Goal: Transaction & Acquisition: Obtain resource

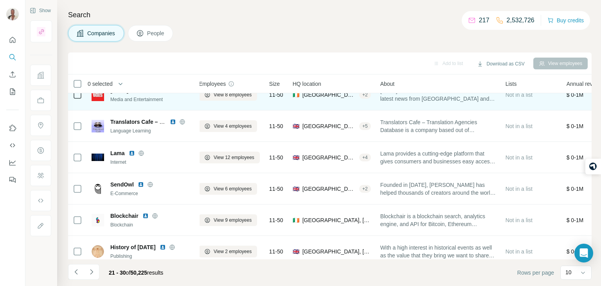
scroll to position [77, 6]
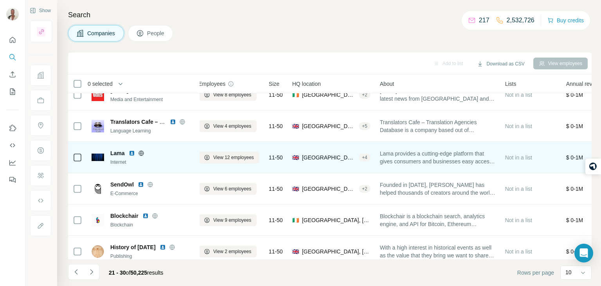
click at [141, 151] on icon at bounding box center [141, 153] width 6 height 6
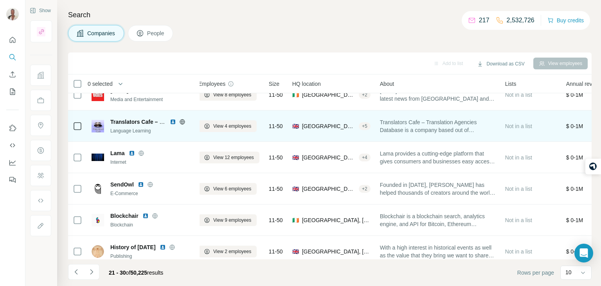
click at [415, 127] on span "Translators Cafe – Translation Agencies Database is a company based out of Bris…" at bounding box center [438, 126] width 116 height 16
click at [181, 121] on icon at bounding box center [182, 122] width 6 height 6
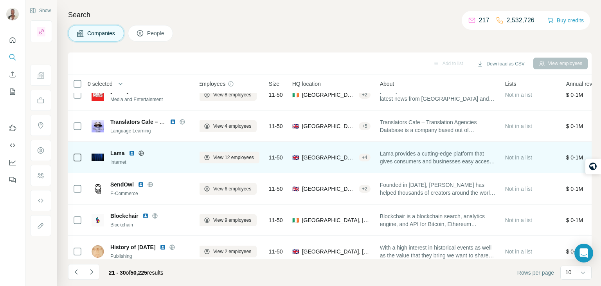
click at [142, 155] on icon at bounding box center [141, 153] width 6 height 6
click at [416, 151] on span "Lama provides a cutting-edge platform that gives consumers and businesses easy …" at bounding box center [438, 157] width 116 height 16
click at [242, 158] on span "View 12 employees" at bounding box center [233, 157] width 41 height 7
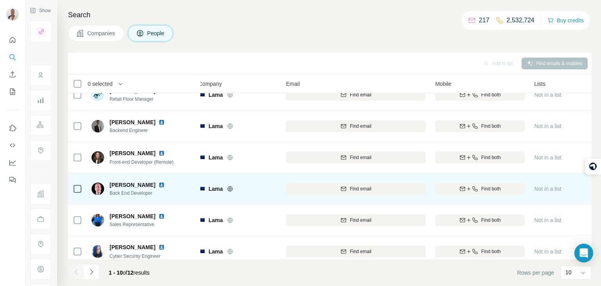
scroll to position [0, 6]
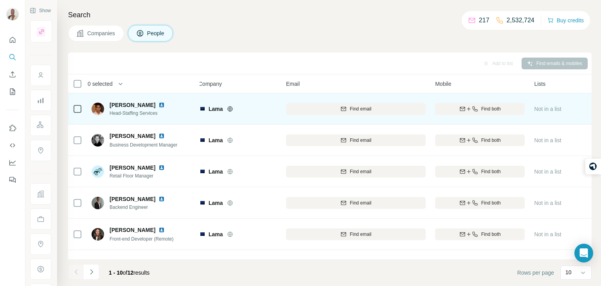
click at [228, 109] on icon at bounding box center [230, 109] width 6 height 6
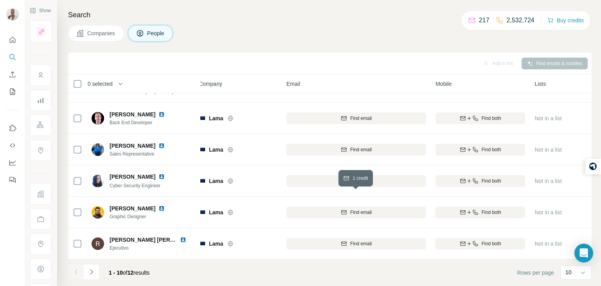
scroll to position [147, 6]
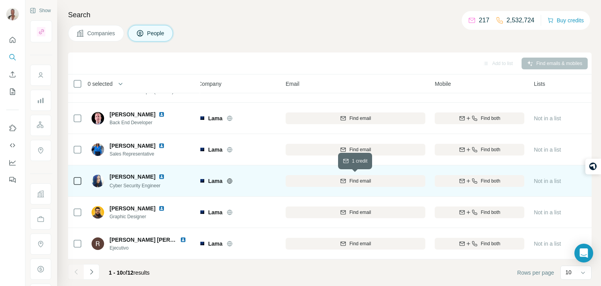
click at [371, 184] on button "Find email" at bounding box center [356, 181] width 140 height 12
click at [230, 180] on icon at bounding box center [229, 180] width 2 height 5
click at [158, 178] on img at bounding box center [161, 176] width 6 height 6
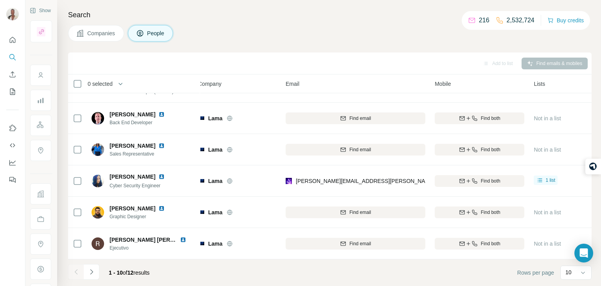
click at [106, 28] on button "Companies" at bounding box center [96, 33] width 56 height 16
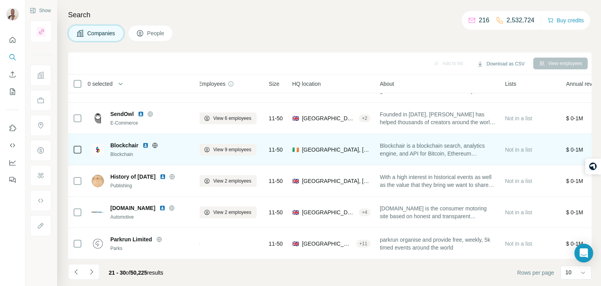
scroll to position [147, 5]
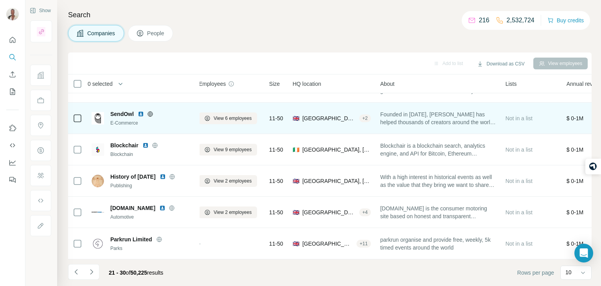
click at [148, 114] on icon at bounding box center [150, 114] width 6 height 6
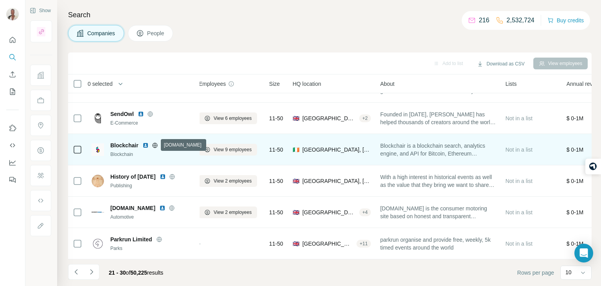
click at [154, 143] on icon at bounding box center [155, 145] width 6 height 6
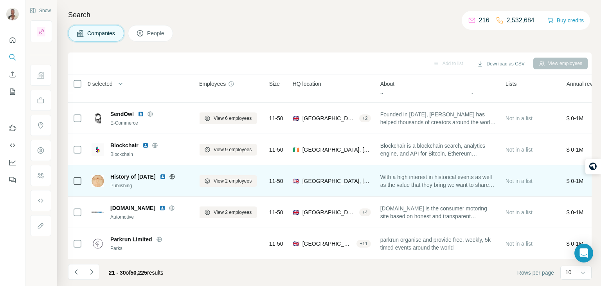
drag, startPoint x: 165, startPoint y: 176, endPoint x: 116, endPoint y: 173, distance: 49.0
click at [116, 173] on div "History of Yesterday" at bounding box center [152, 177] width 85 height 8
click at [175, 178] on icon at bounding box center [172, 176] width 6 height 6
click at [166, 176] on img at bounding box center [163, 176] width 6 height 6
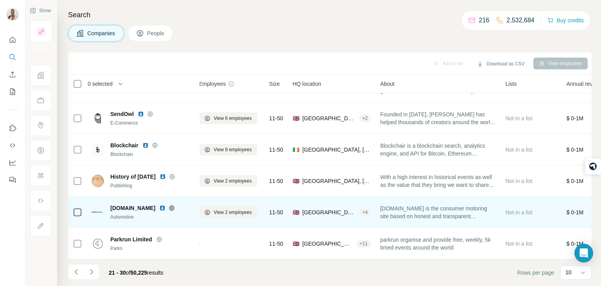
click at [170, 208] on icon at bounding box center [171, 207] width 5 height 5
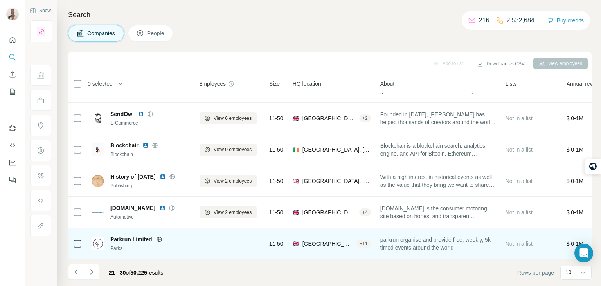
click at [160, 239] on icon at bounding box center [159, 238] width 2 height 5
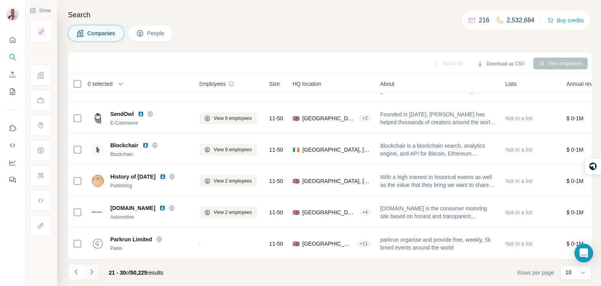
click at [92, 273] on icon "Navigate to next page" at bounding box center [92, 272] width 8 height 8
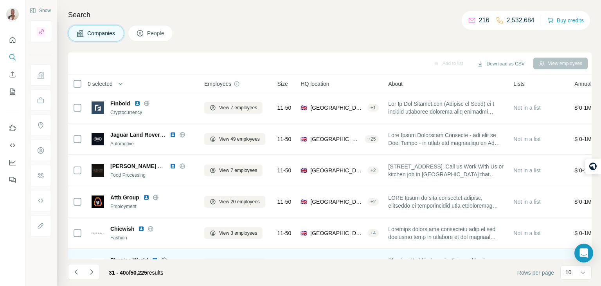
scroll to position [147, 0]
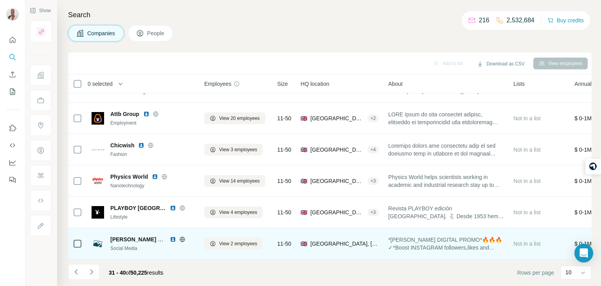
click at [183, 239] on icon at bounding box center [182, 238] width 2 height 5
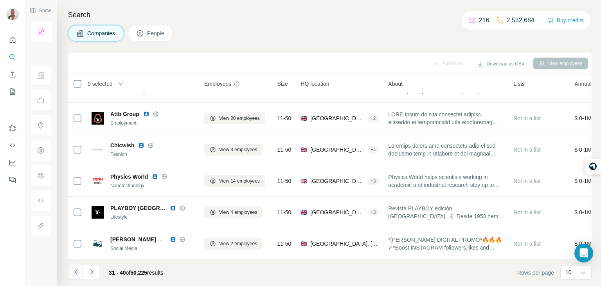
click at [73, 271] on icon "Navigate to previous page" at bounding box center [76, 272] width 8 height 8
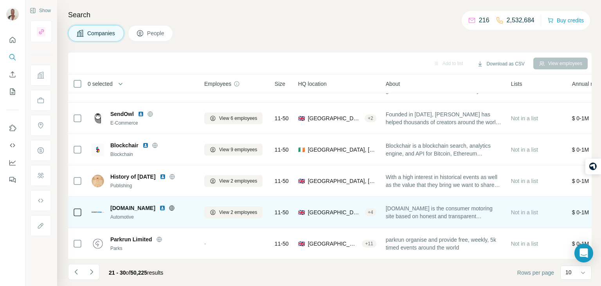
drag, startPoint x: 155, startPoint y: 207, endPoint x: 110, endPoint y: 206, distance: 45.4
click at [110, 206] on span "honestjohn.co.uk" at bounding box center [132, 208] width 45 height 8
copy span "honestjohn.co.uk"
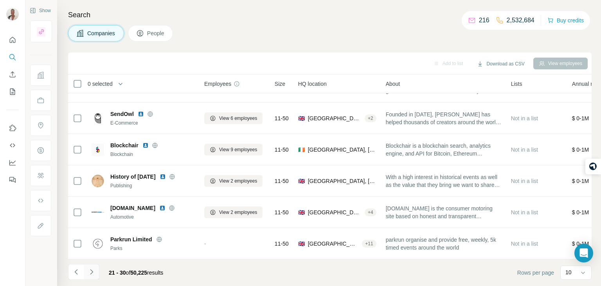
click at [90, 272] on icon "Navigate to next page" at bounding box center [92, 272] width 8 height 8
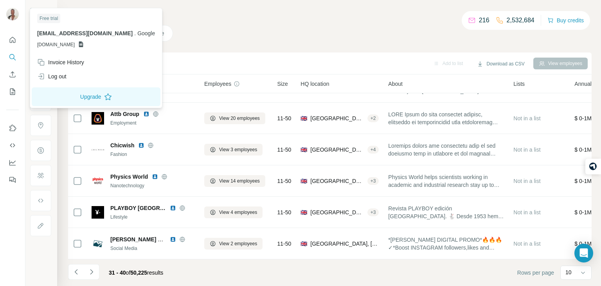
click at [182, 75] on th "0 selected" at bounding box center [130, 83] width 125 height 19
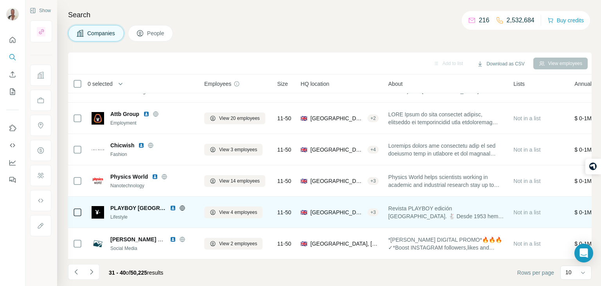
click at [179, 207] on icon at bounding box center [182, 208] width 6 height 6
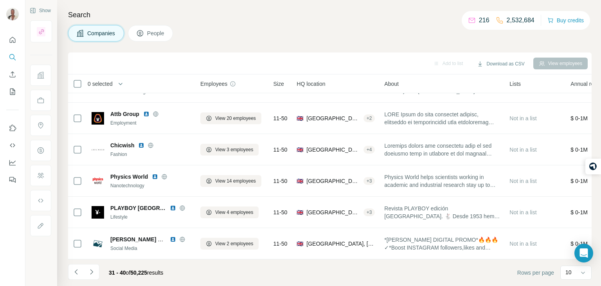
scroll to position [0, 4]
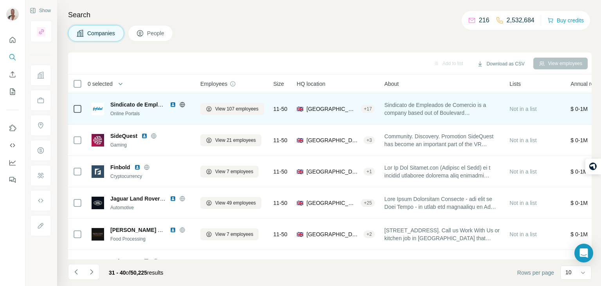
click at [179, 105] on icon at bounding box center [182, 104] width 6 height 6
click at [184, 104] on icon at bounding box center [182, 104] width 6 height 6
click at [227, 108] on span "View 107 employees" at bounding box center [236, 108] width 43 height 7
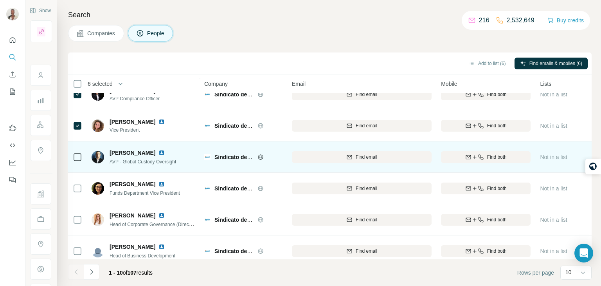
scroll to position [147, 1]
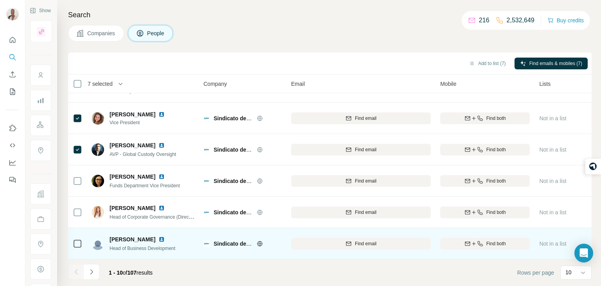
click at [81, 241] on icon at bounding box center [77, 243] width 9 height 9
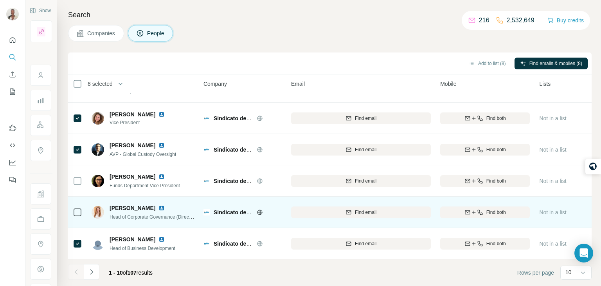
click at [80, 219] on div at bounding box center [77, 212] width 9 height 22
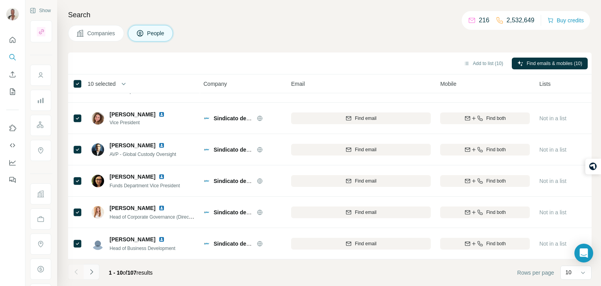
click at [96, 270] on button "Navigate to next page" at bounding box center [92, 272] width 16 height 16
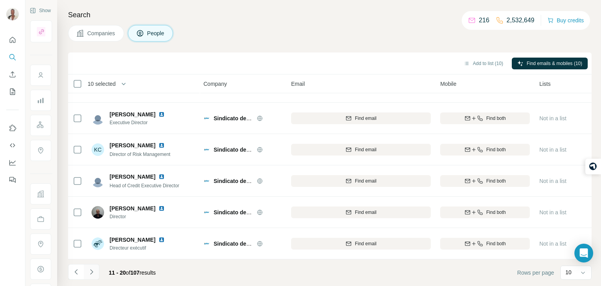
click at [94, 276] on button "Navigate to next page" at bounding box center [92, 272] width 16 height 16
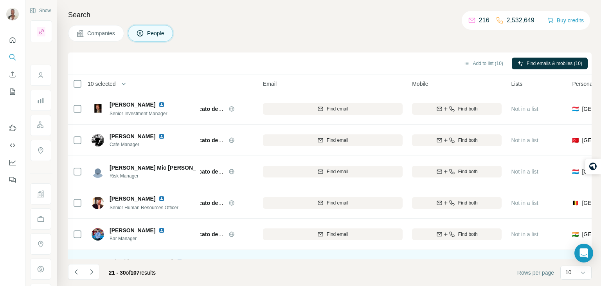
scroll to position [0, 30]
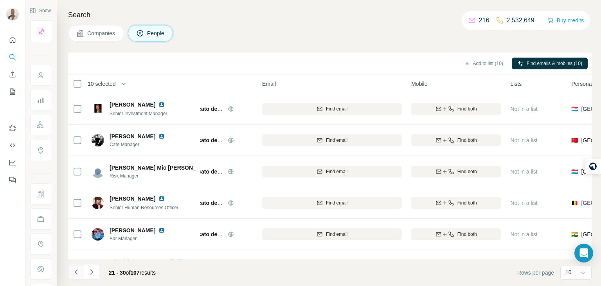
click at [77, 273] on icon "Navigate to previous page" at bounding box center [76, 272] width 8 height 8
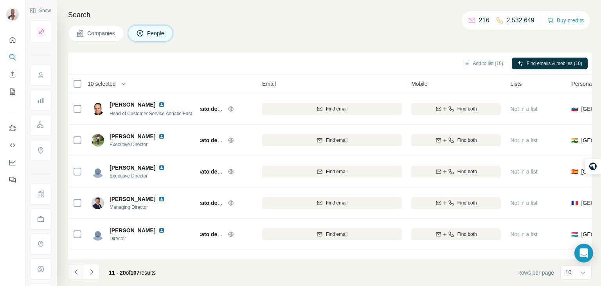
click at [77, 273] on icon "Navigate to previous page" at bounding box center [76, 272] width 8 height 8
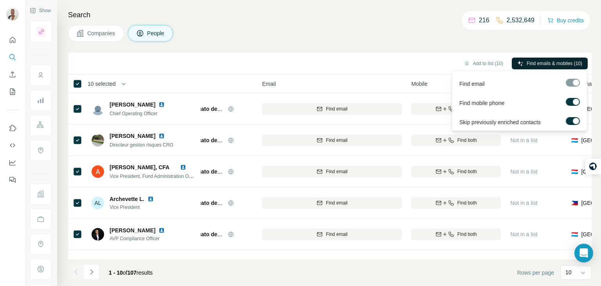
click at [543, 61] on span "Find emails & mobiles (10)" at bounding box center [555, 63] width 56 height 7
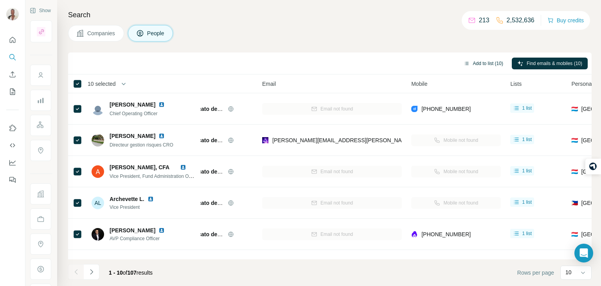
click at [486, 60] on button "Add to list (10)" at bounding box center [483, 64] width 50 height 12
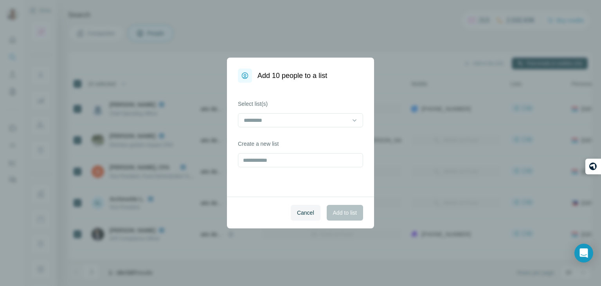
click at [347, 112] on div "Select list(s)" at bounding box center [300, 113] width 125 height 27
click at [346, 118] on input at bounding box center [296, 120] width 106 height 9
click at [333, 135] on div "TO PHONE" at bounding box center [301, 138] width 112 height 8
click at [343, 206] on button "Add to list" at bounding box center [345, 213] width 36 height 16
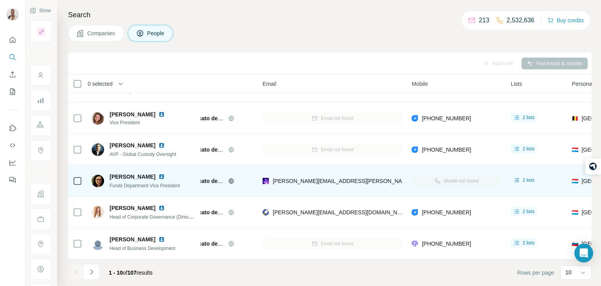
scroll to position [0, 29]
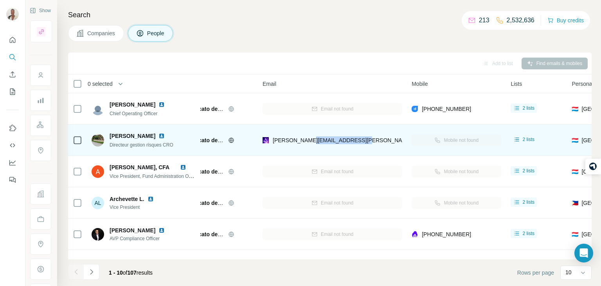
drag, startPoint x: 357, startPoint y: 133, endPoint x: 306, endPoint y: 135, distance: 50.9
click at [306, 135] on div "michel.vogel@jsafrasarasin.com" at bounding box center [333, 140] width 140 height 22
drag, startPoint x: 361, startPoint y: 137, endPoint x: 273, endPoint y: 134, distance: 88.1
click at [273, 134] on div "michel.vogel@jsafrasarasin.com" at bounding box center [333, 140] width 140 height 22
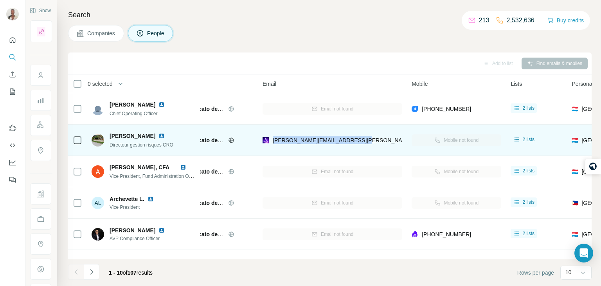
copy span "michel.vogel@jsafrasarasin.com"
click at [392, 139] on div "michel.vogel@jsafrasarasin.com" at bounding box center [333, 140] width 140 height 22
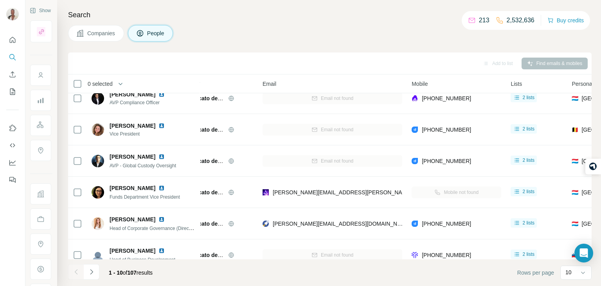
scroll to position [147, 29]
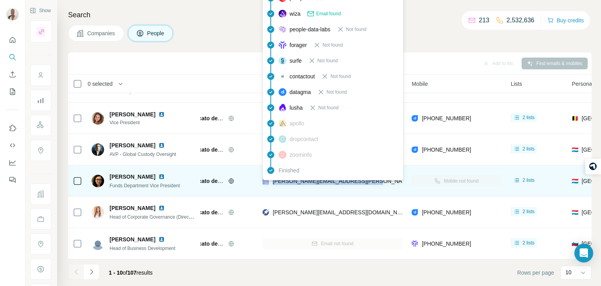
drag, startPoint x: 367, startPoint y: 179, endPoint x: 270, endPoint y: 182, distance: 96.3
click at [270, 182] on div "roberta.moretti@jsafrasarasin.com" at bounding box center [333, 181] width 140 height 22
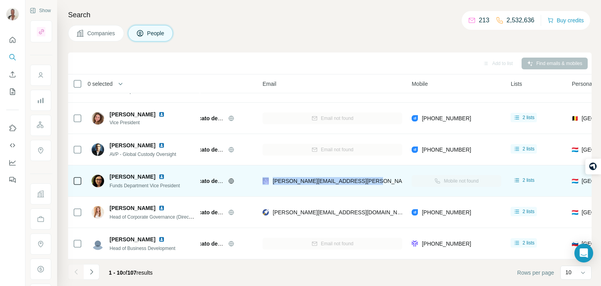
copy div "roberta.moretti@jsafrasarasin.com"
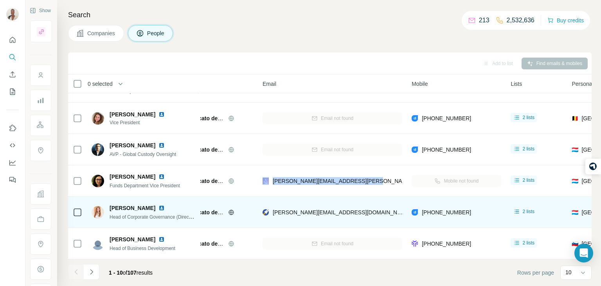
click at [371, 208] on div "chloe.gonzalez@jsafrasarasin.com" at bounding box center [333, 212] width 140 height 22
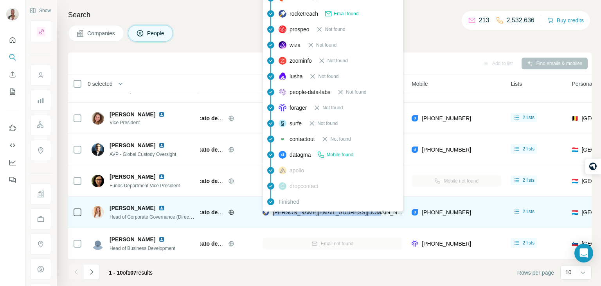
drag, startPoint x: 365, startPoint y: 213, endPoint x: 272, endPoint y: 214, distance: 93.9
click at [272, 214] on div "chloe.gonzalez@jsafrasarasin.com" at bounding box center [333, 212] width 140 height 22
copy span "chloe.gonzalez@jsafrasarasin.com"
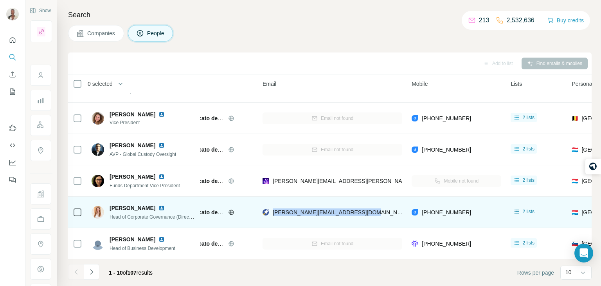
click at [384, 213] on div "chloe.gonzalez@jsafrasarasin.com" at bounding box center [333, 212] width 140 height 22
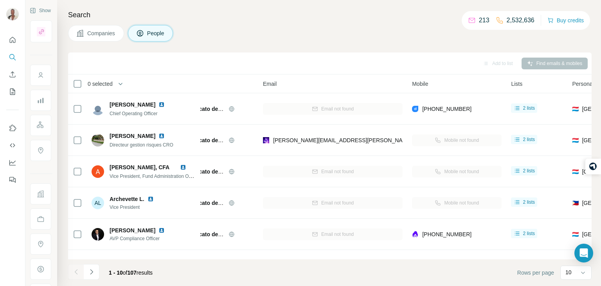
scroll to position [147, 29]
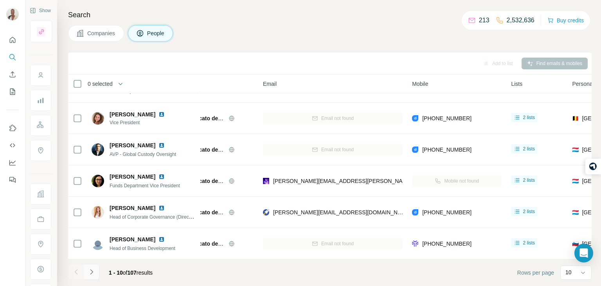
click at [88, 268] on icon "Navigate to next page" at bounding box center [92, 272] width 8 height 8
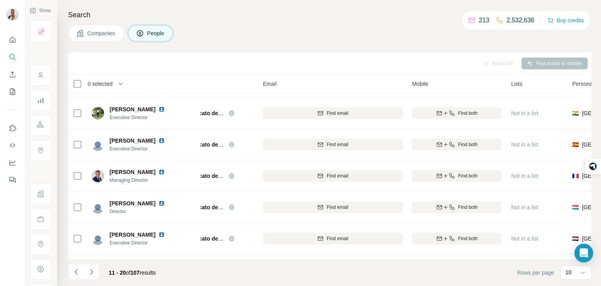
scroll to position [0, 29]
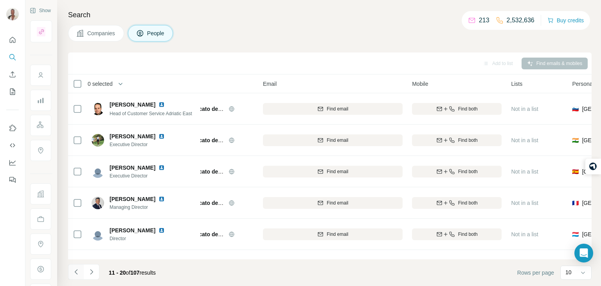
click at [75, 271] on icon "Navigate to previous page" at bounding box center [76, 272] width 8 height 8
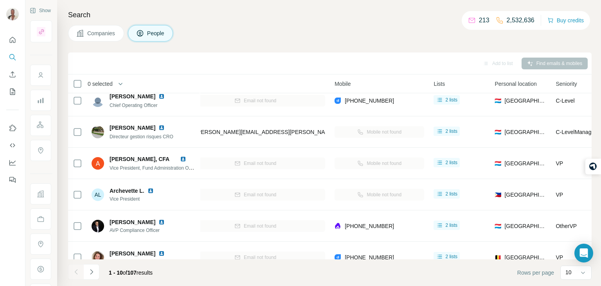
scroll to position [0, 106]
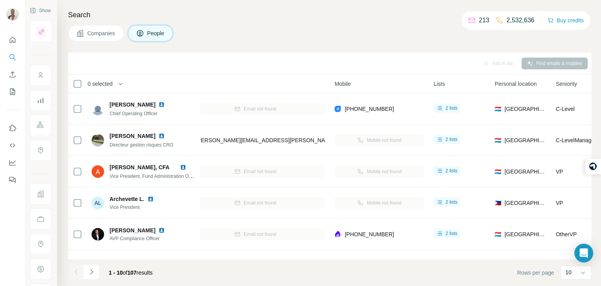
click at [110, 27] on button "Companies" at bounding box center [96, 33] width 56 height 16
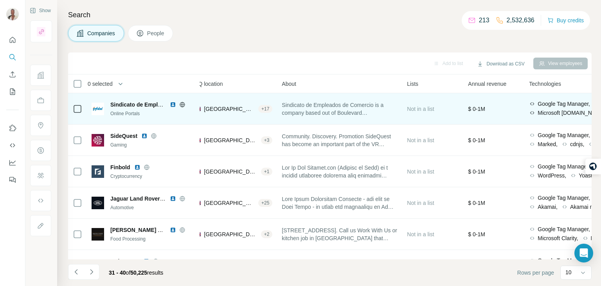
click at [124, 106] on span "Sindicato de Empleados de Comercio" at bounding box center [159, 104] width 98 height 6
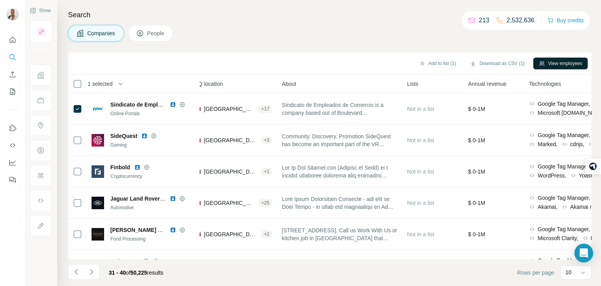
click at [544, 62] on button "View employees" at bounding box center [560, 64] width 54 height 12
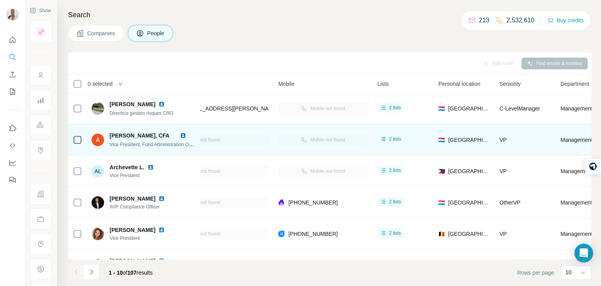
scroll to position [0, 163]
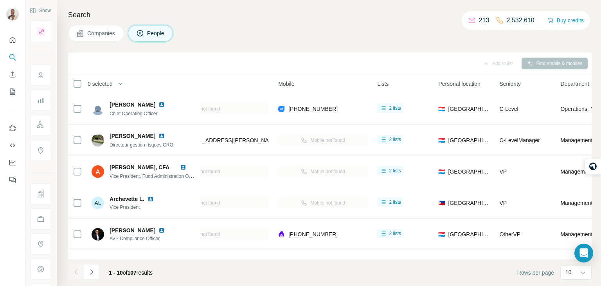
click at [99, 32] on span "Companies" at bounding box center [101, 33] width 29 height 8
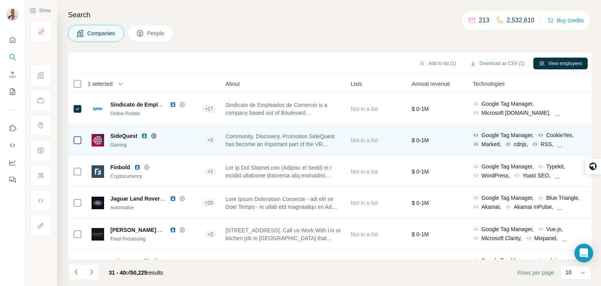
click at [153, 137] on icon at bounding box center [154, 136] width 6 height 6
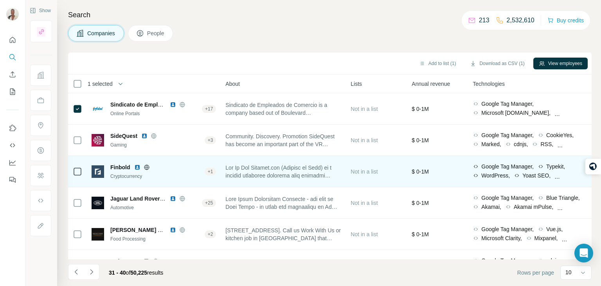
click at [146, 167] on icon at bounding box center [147, 166] width 2 height 5
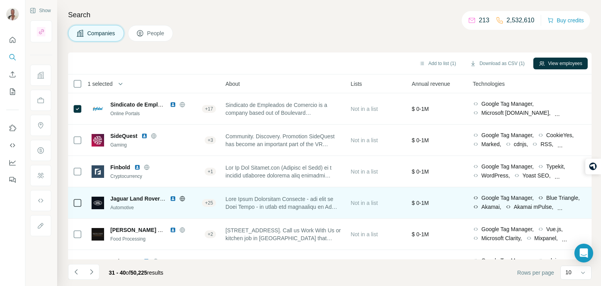
click at [182, 197] on icon at bounding box center [182, 198] width 6 height 6
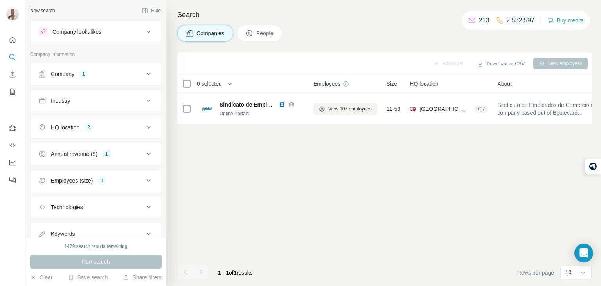
click at [219, 36] on span "Companies" at bounding box center [210, 33] width 29 height 8
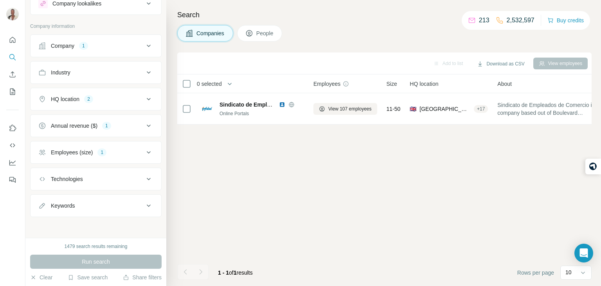
click at [122, 128] on div "Annual revenue ($) 1" at bounding box center [91, 126] width 106 height 8
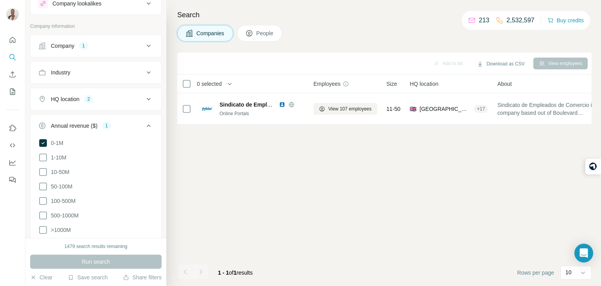
click at [122, 128] on div "Annual revenue ($) 1" at bounding box center [91, 126] width 106 height 8
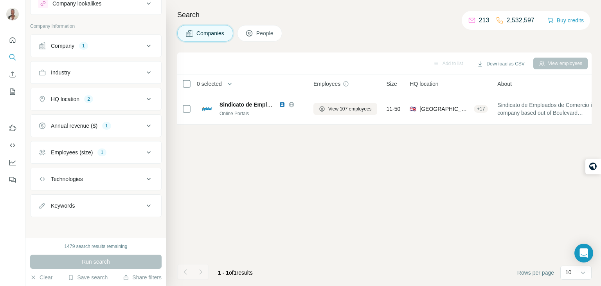
click at [125, 95] on div "HQ location 2" at bounding box center [91, 99] width 106 height 8
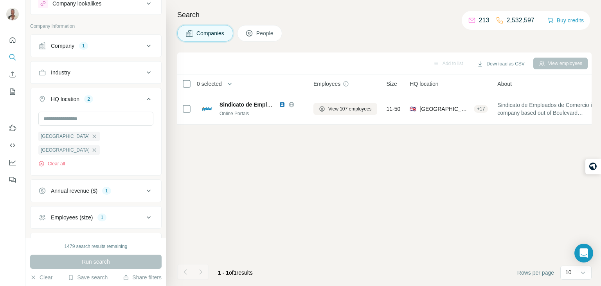
click at [125, 95] on div "HQ location 2" at bounding box center [91, 99] width 106 height 8
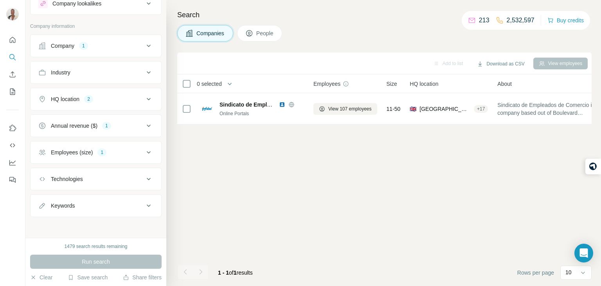
click at [117, 50] on button "Company 1" at bounding box center [96, 45] width 131 height 19
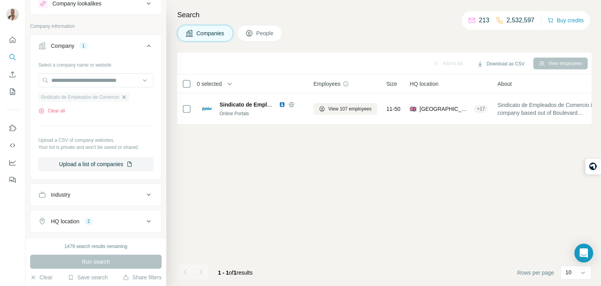
click at [125, 97] on icon "button" at bounding box center [124, 97] width 6 height 6
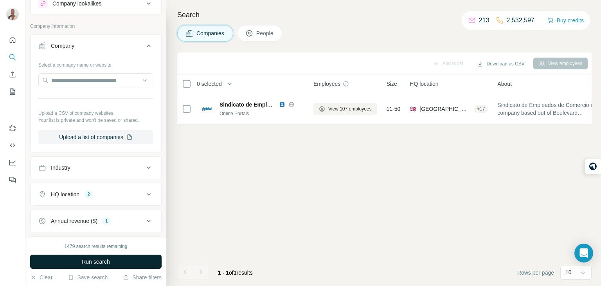
click at [84, 257] on button "Run search" at bounding box center [95, 261] width 131 height 14
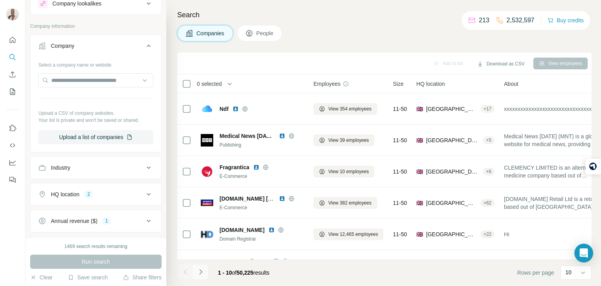
click at [202, 272] on icon "Navigate to next page" at bounding box center [201, 272] width 8 height 8
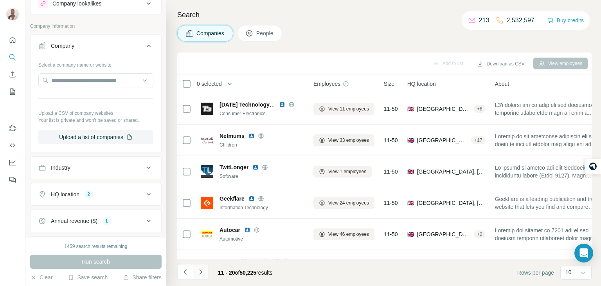
click at [201, 273] on icon "Navigate to next page" at bounding box center [201, 272] width 8 height 8
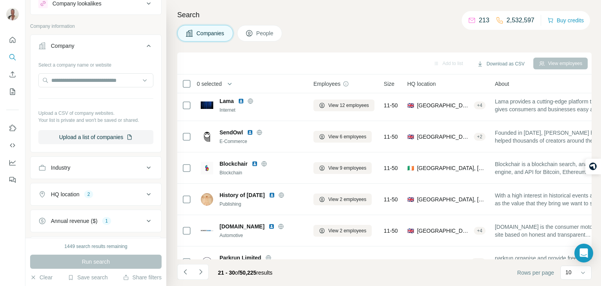
scroll to position [147, 0]
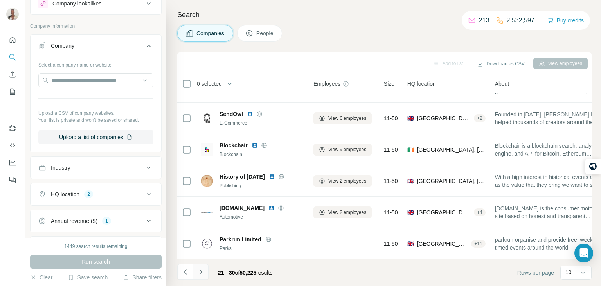
click at [201, 270] on icon "Navigate to next page" at bounding box center [200, 271] width 3 height 5
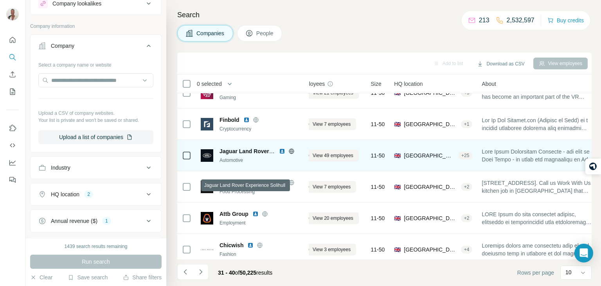
scroll to position [48, 16]
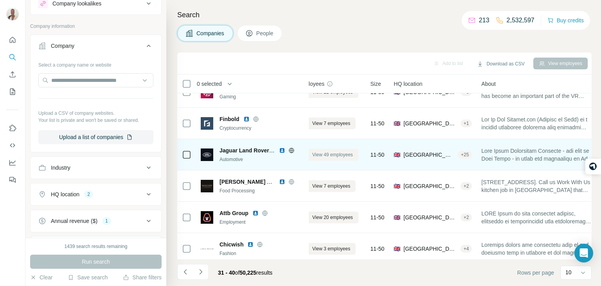
click at [323, 159] on button "View 49 employees" at bounding box center [327, 155] width 61 height 12
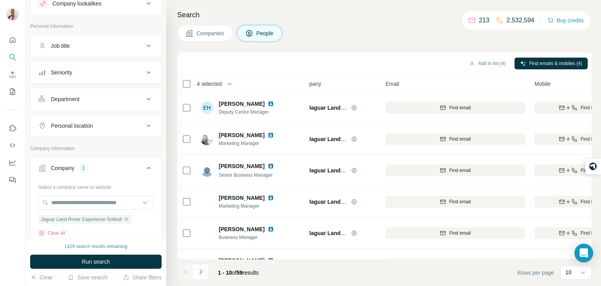
scroll to position [147, 16]
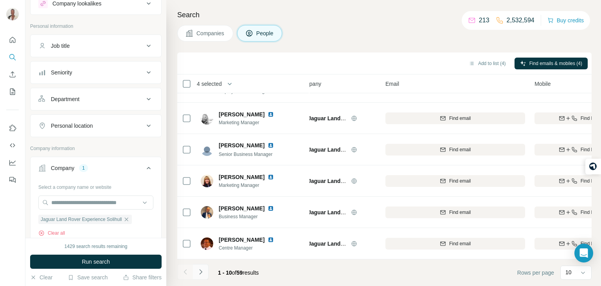
click at [203, 272] on icon "Navigate to next page" at bounding box center [201, 272] width 8 height 8
click at [205, 272] on button "Navigate to next page" at bounding box center [201, 272] width 16 height 16
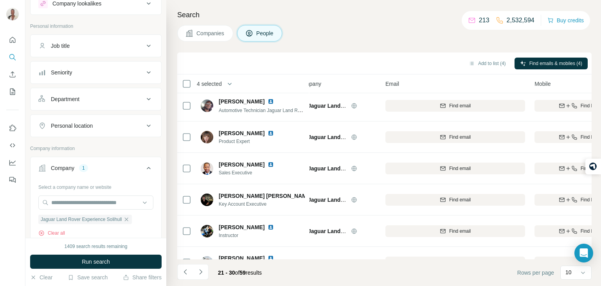
scroll to position [0, 16]
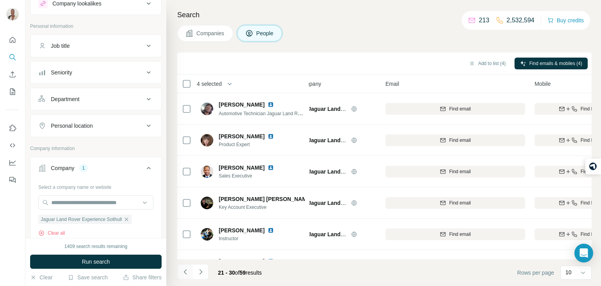
click at [185, 268] on icon "Navigate to previous page" at bounding box center [186, 272] width 8 height 8
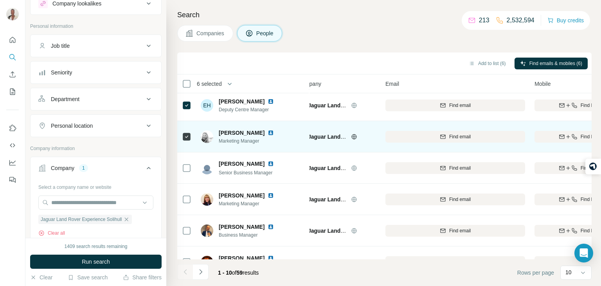
scroll to position [147, 16]
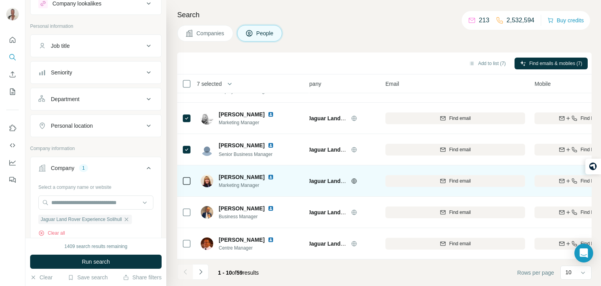
click at [186, 186] on div at bounding box center [186, 181] width 9 height 22
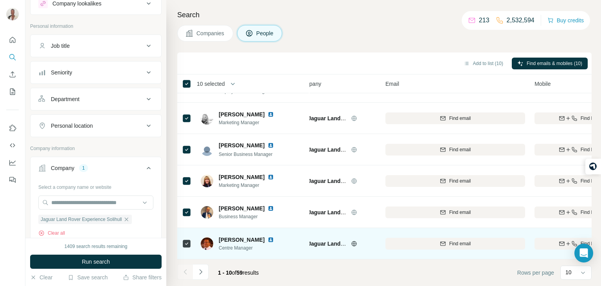
scroll to position [0, 16]
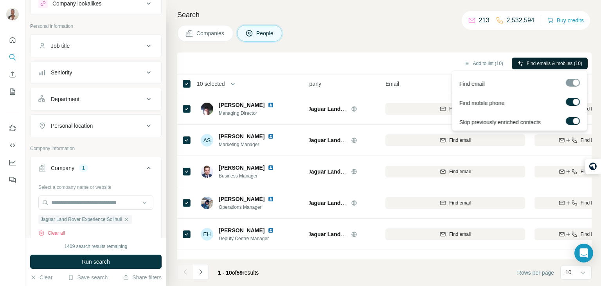
click at [556, 62] on span "Find emails & mobiles (10)" at bounding box center [555, 63] width 56 height 7
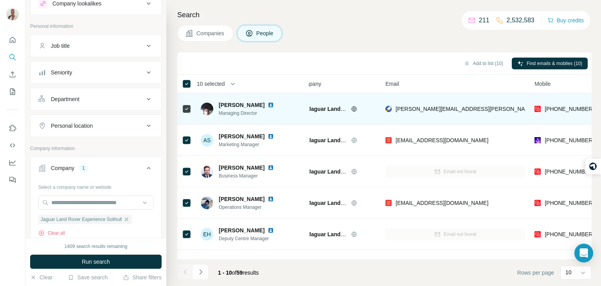
click at [526, 99] on td "andy.summers@landroverexperiencewestcountry.co.uk" at bounding box center [455, 108] width 149 height 31
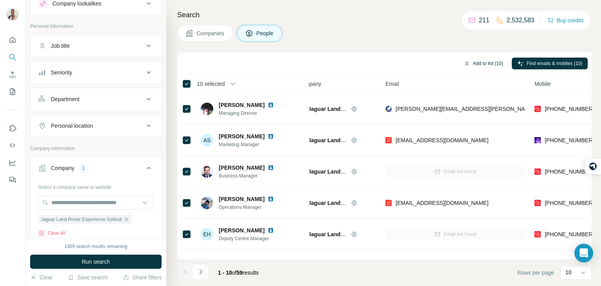
click at [464, 63] on icon "button" at bounding box center [467, 63] width 6 height 6
click at [486, 59] on button "Add to list (10)" at bounding box center [483, 64] width 50 height 12
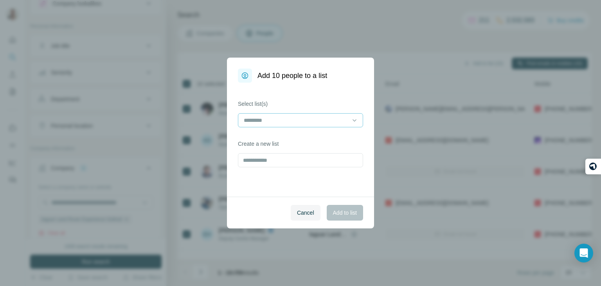
click at [323, 116] on input at bounding box center [296, 120] width 106 height 9
click at [315, 137] on div "TO PHONE" at bounding box center [301, 138] width 112 height 8
click at [344, 214] on span "Add to list" at bounding box center [345, 213] width 24 height 8
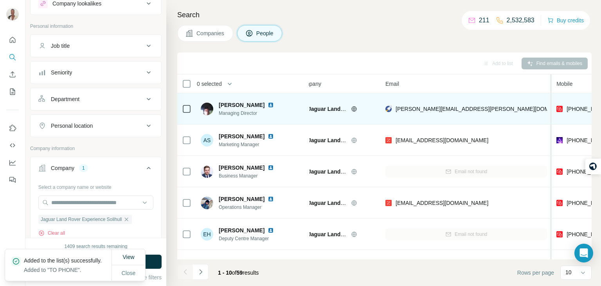
drag, startPoint x: 527, startPoint y: 108, endPoint x: 552, endPoint y: 106, distance: 24.3
click at [552, 106] on table "0 selected People Company Email Mobile Lists Personal location Seniority Depart…" at bounding box center [572, 240] width 821 height 332
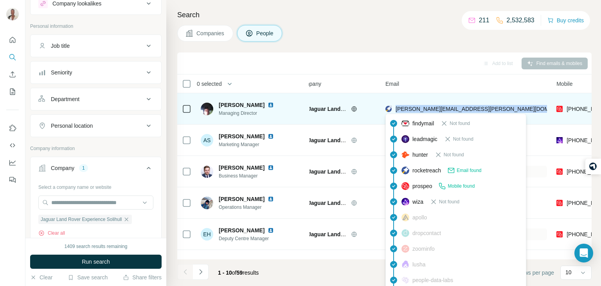
drag, startPoint x: 542, startPoint y: 105, endPoint x: 394, endPoint y: 106, distance: 148.3
click at [394, 106] on div "andy.summers@landroverexperiencewestcountry.co.uk" at bounding box center [466, 109] width 162 height 22
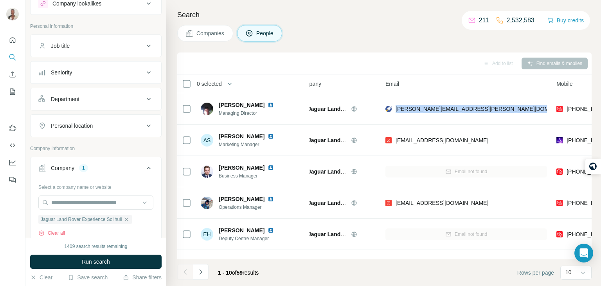
copy span "andy.summers@landroverexperiencewestcountry.co.uk"
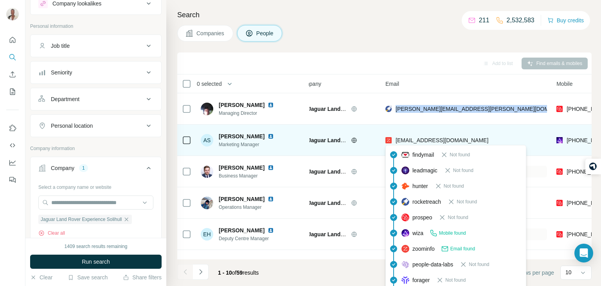
drag, startPoint x: 494, startPoint y: 139, endPoint x: 396, endPoint y: 142, distance: 98.6
click at [396, 142] on div "adedayo.sorinola@pendragon.uk.com" at bounding box center [466, 140] width 162 height 22
copy span "adedayo.sorinola@pendragon.uk.com"
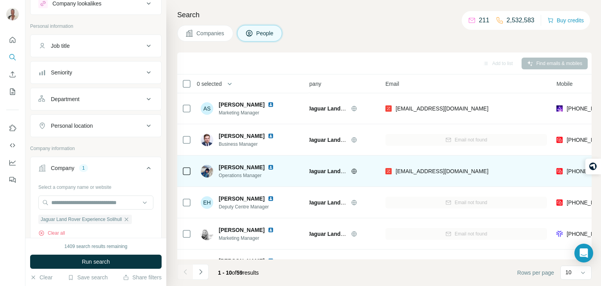
scroll to position [34, 16]
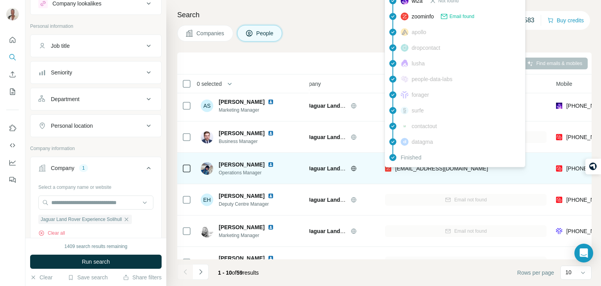
drag, startPoint x: 507, startPoint y: 169, endPoint x: 394, endPoint y: 169, distance: 112.7
click at [394, 169] on div "david@landroverexperiencescotland.co.uk" at bounding box center [466, 168] width 162 height 22
copy span "david@landroverexperiencescotland.co.uk"
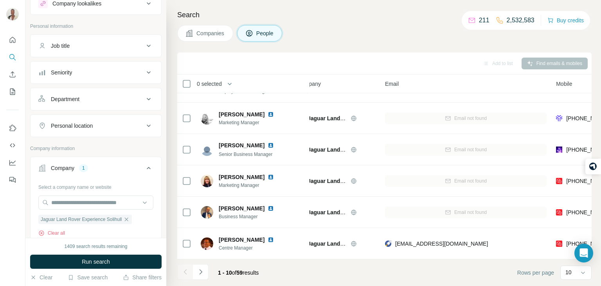
scroll to position [147, 13]
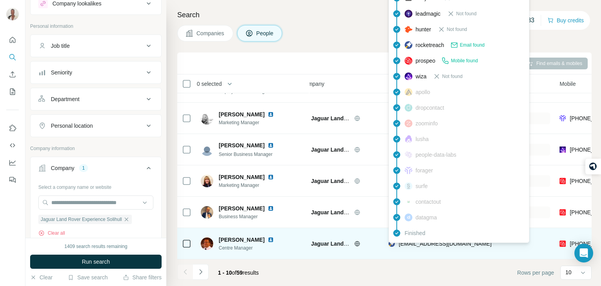
drag, startPoint x: 535, startPoint y: 243, endPoint x: 399, endPoint y: 244, distance: 136.2
click at [399, 244] on div "paul.siely@landroverexperiencewestcountry.co.uk" at bounding box center [470, 243] width 162 height 22
copy span "paul.siely@landroverexperiencewestcountry.co.uk"
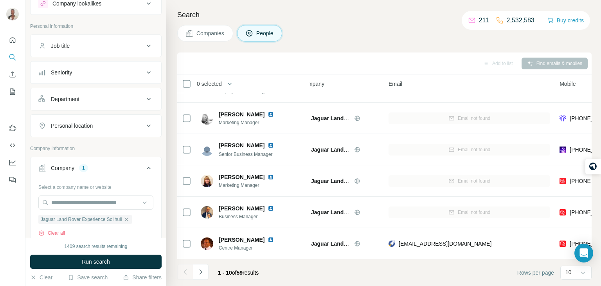
click at [283, 268] on footer "1 - 10 of 59 results Rows per page 10" at bounding box center [384, 272] width 414 height 27
click at [200, 271] on icon "Navigate to next page" at bounding box center [201, 272] width 8 height 8
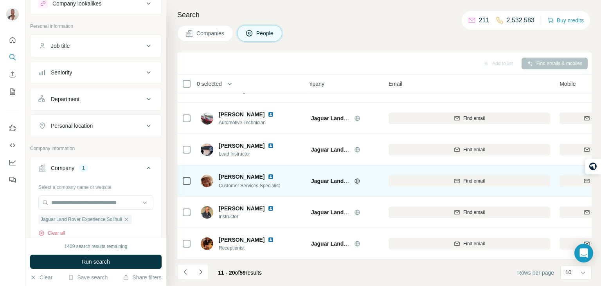
scroll to position [147, 16]
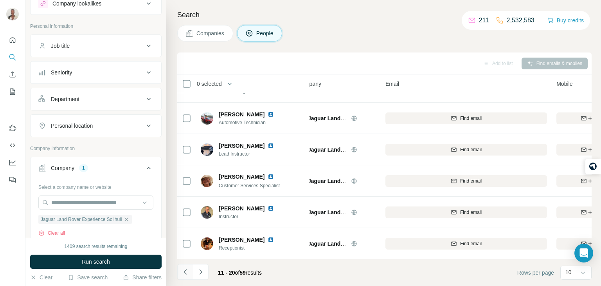
click at [187, 273] on icon "Navigate to previous page" at bounding box center [186, 272] width 8 height 8
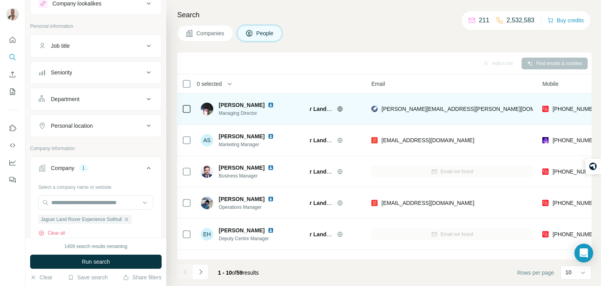
scroll to position [0, 32]
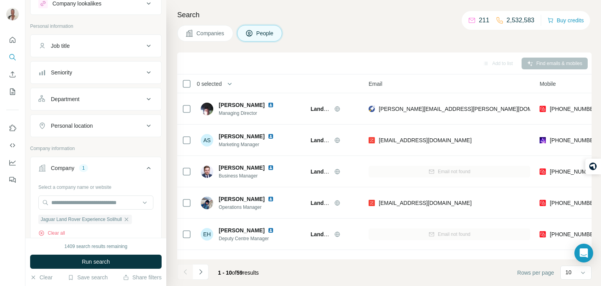
click at [219, 34] on span "Companies" at bounding box center [210, 33] width 29 height 8
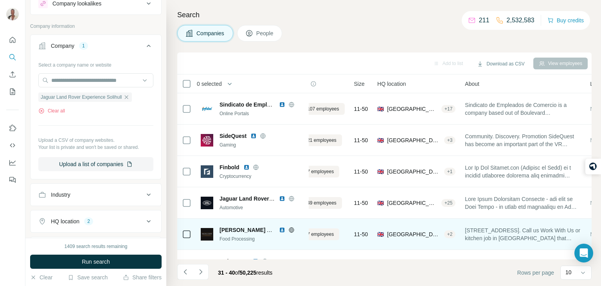
scroll to position [42, 32]
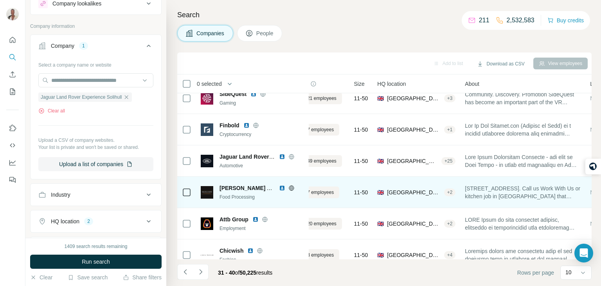
click at [290, 187] on icon at bounding box center [291, 188] width 6 height 6
click at [293, 185] on icon at bounding box center [291, 187] width 5 height 5
click at [326, 193] on span "View 7 employees" at bounding box center [315, 192] width 38 height 7
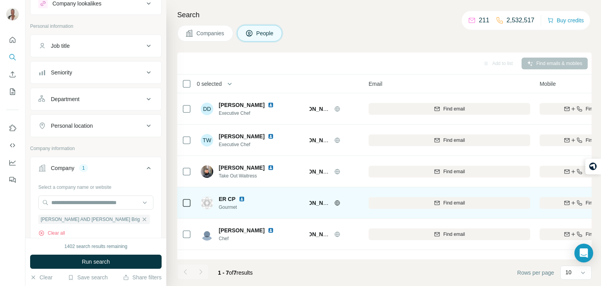
scroll to position [0, 32]
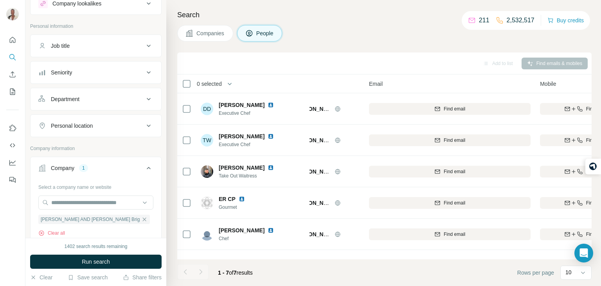
click at [207, 25] on button "Companies" at bounding box center [205, 33] width 56 height 16
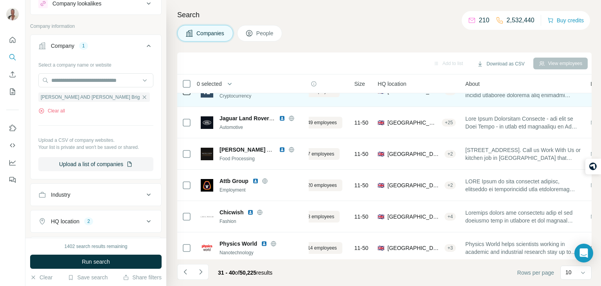
scroll to position [87, 32]
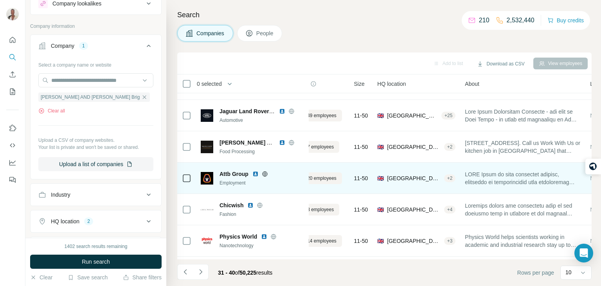
click at [264, 174] on icon at bounding box center [265, 173] width 2 height 5
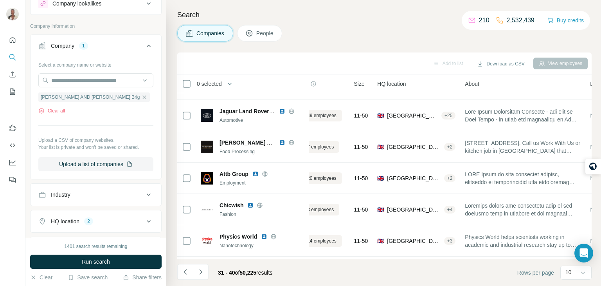
click at [332, 42] on div "Search Companies People Add to list Download as CSV View employees 0 selected C…" at bounding box center [383, 143] width 435 height 286
click at [300, 13] on h4 "Search" at bounding box center [384, 14] width 414 height 11
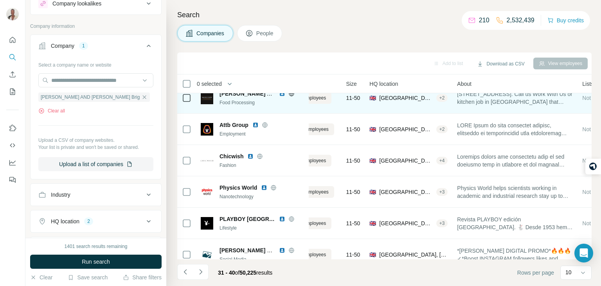
scroll to position [147, 40]
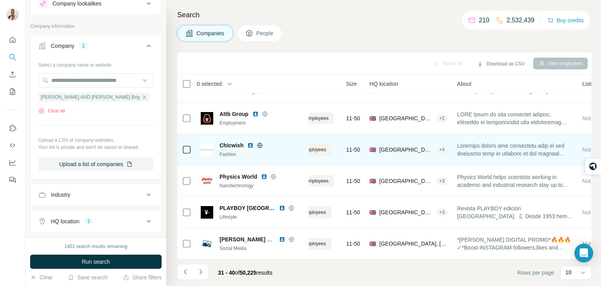
click at [259, 144] on icon at bounding box center [260, 144] width 2 height 5
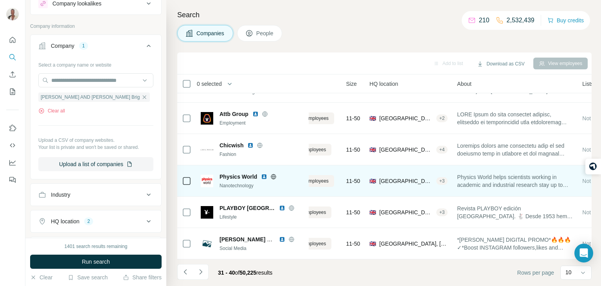
click at [273, 177] on icon at bounding box center [273, 176] width 6 height 6
click at [320, 183] on span "View 14 employees" at bounding box center [308, 180] width 41 height 7
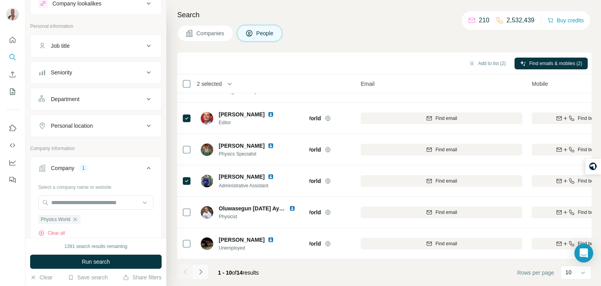
click at [201, 271] on icon "Navigate to next page" at bounding box center [201, 272] width 8 height 8
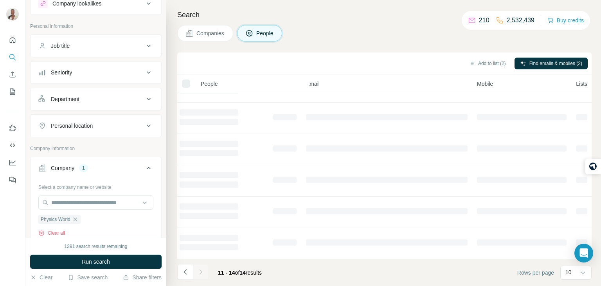
scroll to position [0, 40]
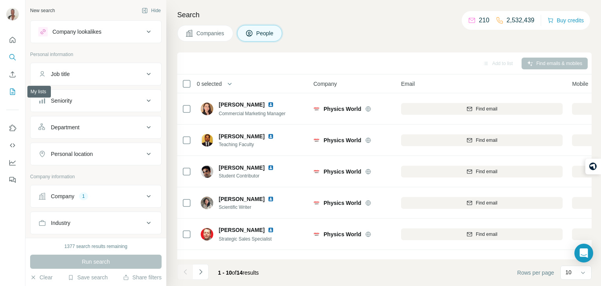
click at [12, 88] on icon "My lists" at bounding box center [13, 92] width 8 height 8
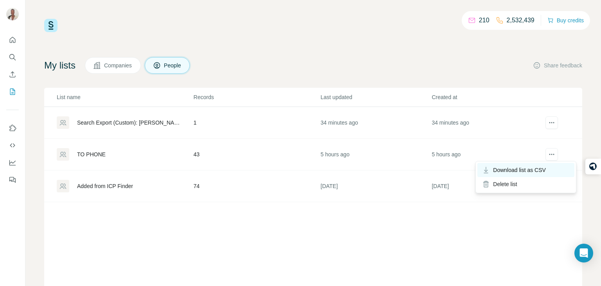
click at [541, 168] on span "Download list as CSV" at bounding box center [519, 170] width 53 height 8
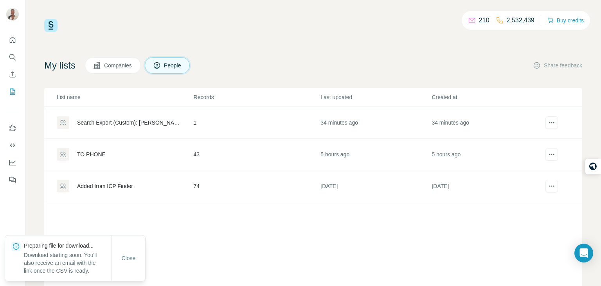
click at [79, 149] on div "TO PHONE" at bounding box center [125, 154] width 136 height 13
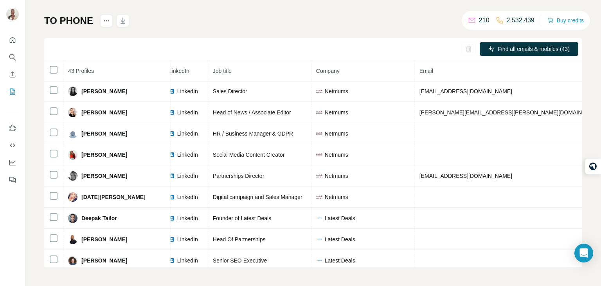
scroll to position [465, 55]
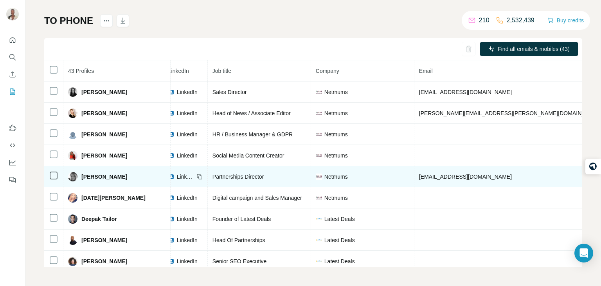
click at [471, 183] on td "rosi@netmums.com" at bounding box center [510, 176] width 193 height 21
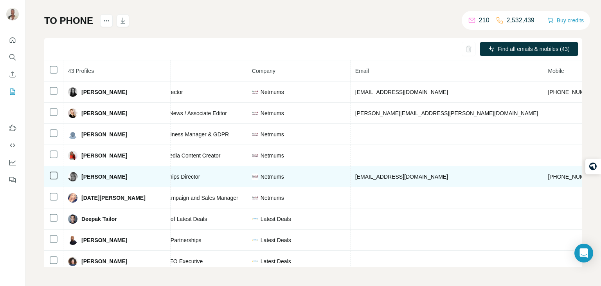
scroll to position [465, 133]
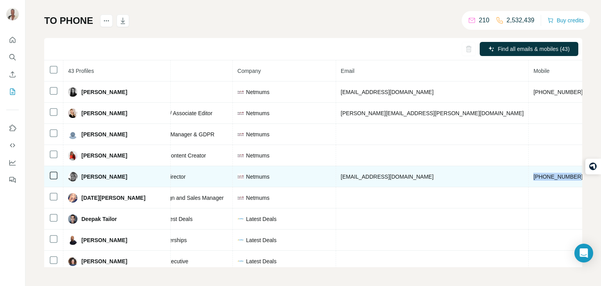
drag, startPoint x: 529, startPoint y: 181, endPoint x: 483, endPoint y: 182, distance: 45.8
click at [529, 182] on td "+447891579950" at bounding box center [558, 176] width 59 height 21
copy span "+447891579950"
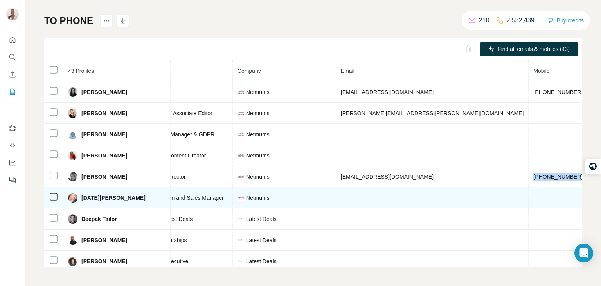
copy span "+447891579950"
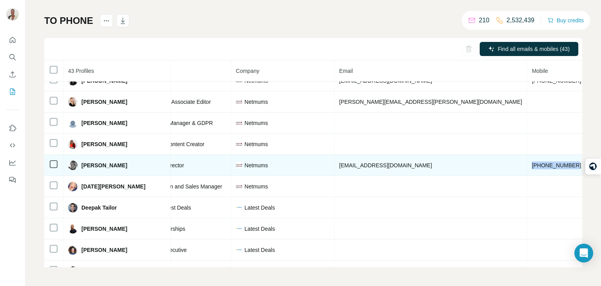
scroll to position [479, 135]
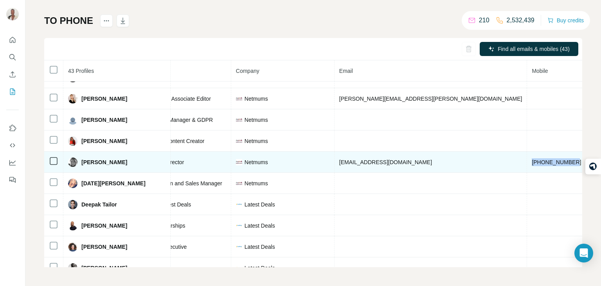
click at [184, 164] on div "Partnerships Director" at bounding box center [180, 162] width 94 height 8
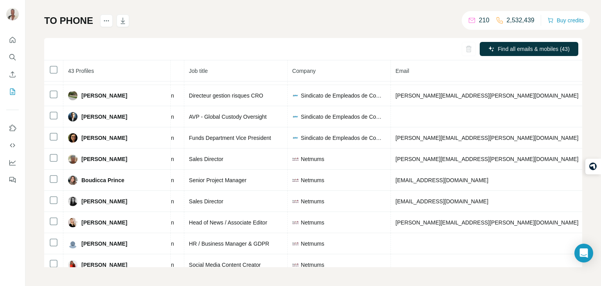
scroll to position [356, 79]
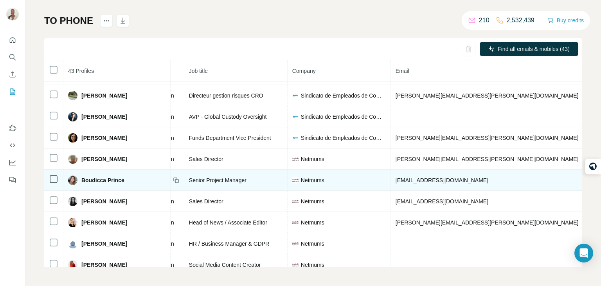
click at [500, 182] on td "[EMAIL_ADDRESS][DOMAIN_NAME]" at bounding box center [487, 179] width 193 height 21
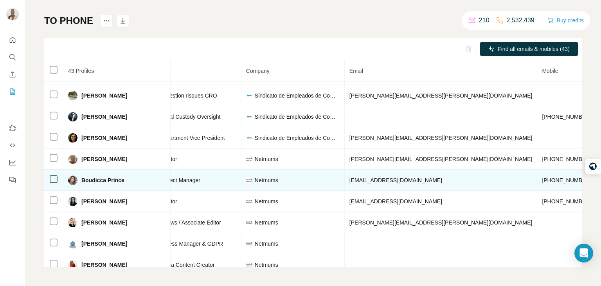
scroll to position [356, 126]
drag, startPoint x: 536, startPoint y: 182, endPoint x: 491, endPoint y: 180, distance: 45.4
click at [536, 180] on td "[PHONE_NUMBER]" at bounding box center [565, 179] width 59 height 21
copy span "[PHONE_NUMBER]"
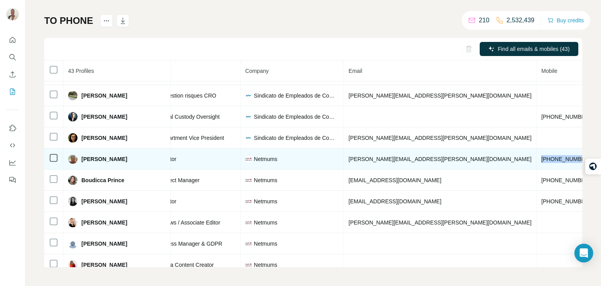
drag, startPoint x: 538, startPoint y: 162, endPoint x: 490, endPoint y: 165, distance: 47.4
click at [536, 165] on td "[PHONE_NUMBER]" at bounding box center [565, 158] width 59 height 21
copy span "[PHONE_NUMBER]"
click at [204, 154] on td "Sales Director" at bounding box center [188, 158] width 103 height 21
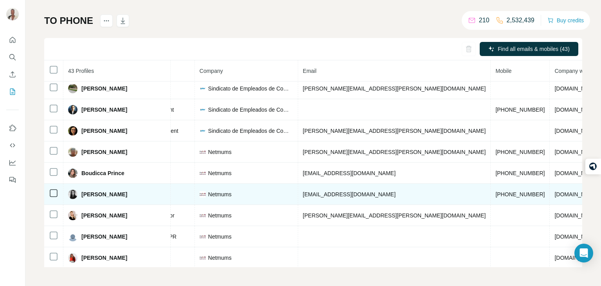
scroll to position [359, 171]
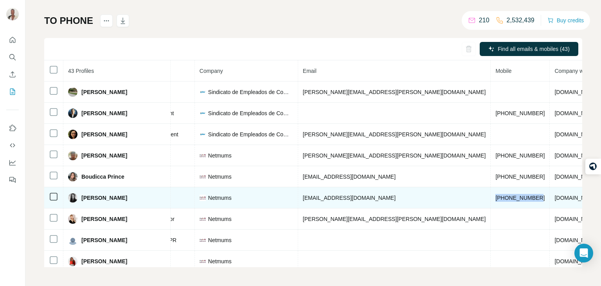
drag, startPoint x: 491, startPoint y: 200, endPoint x: 445, endPoint y: 197, distance: 46.3
click at [491, 197] on td "+447595726566" at bounding box center [520, 197] width 59 height 21
copy span "+447595726566"
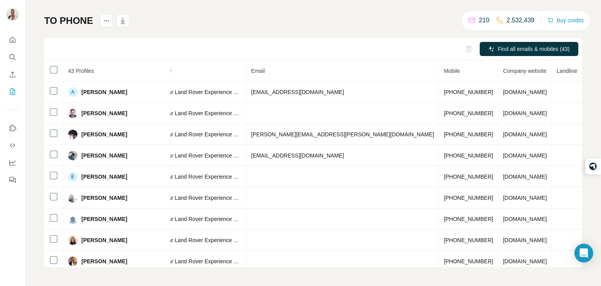
scroll to position [0, 0]
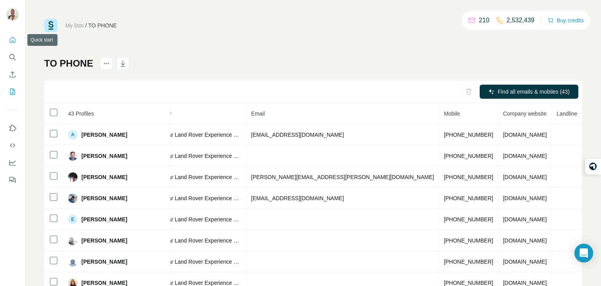
click at [10, 41] on icon "Quick start" at bounding box center [13, 40] width 8 height 8
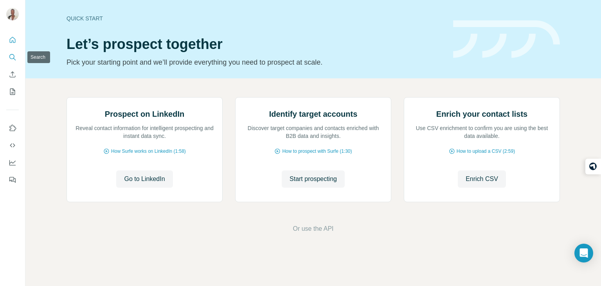
click at [15, 63] on button "Search" at bounding box center [12, 57] width 13 height 14
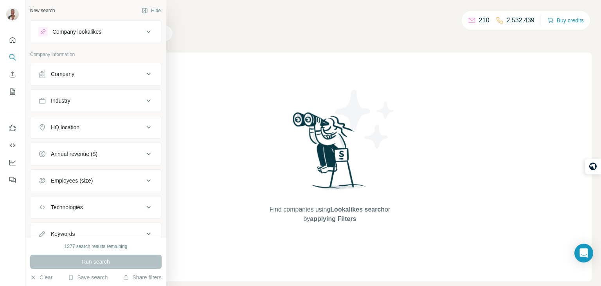
click at [54, 101] on div "Industry" at bounding box center [61, 101] width 20 height 8
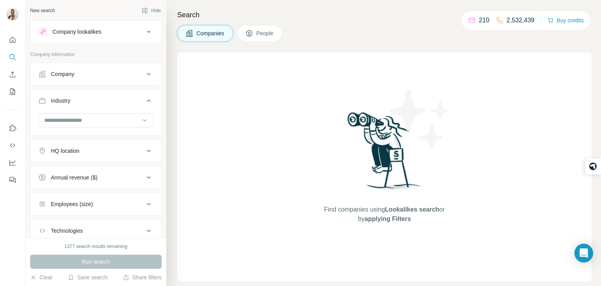
click at [82, 76] on div "Company" at bounding box center [91, 74] width 106 height 8
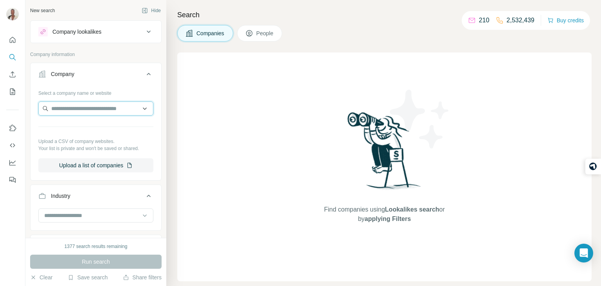
click at [86, 106] on input "text" at bounding box center [95, 108] width 115 height 14
click at [112, 181] on ul "Company Select a company name or website Upload a CSV of company websites. Your…" at bounding box center [95, 213] width 131 height 301
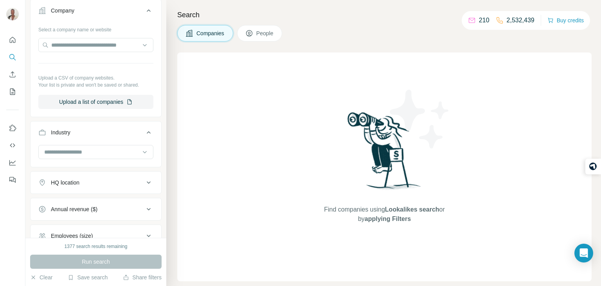
scroll to position [70, 0]
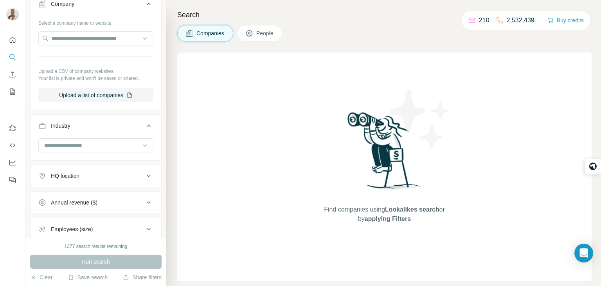
click at [112, 181] on button "HQ location" at bounding box center [96, 175] width 131 height 19
click at [106, 198] on input "text" at bounding box center [95, 195] width 115 height 14
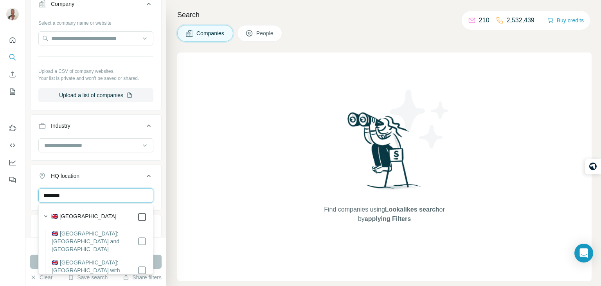
type input "********"
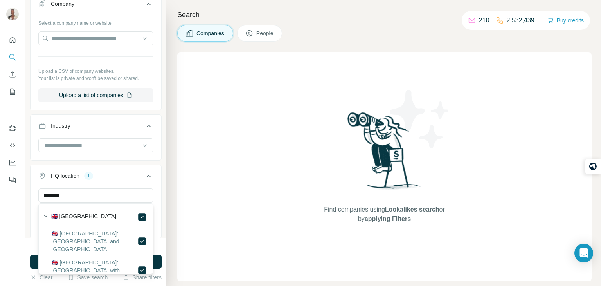
click at [128, 173] on div "HQ location 1" at bounding box center [91, 176] width 106 height 8
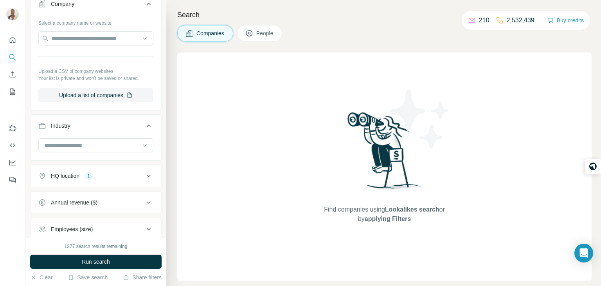
click at [133, 178] on div "HQ location 1" at bounding box center [91, 176] width 106 height 8
click at [82, 192] on input "text" at bounding box center [95, 195] width 115 height 14
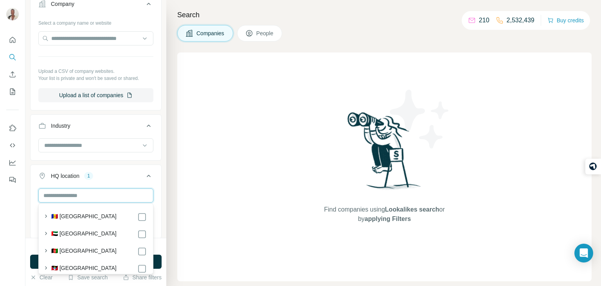
type input "*"
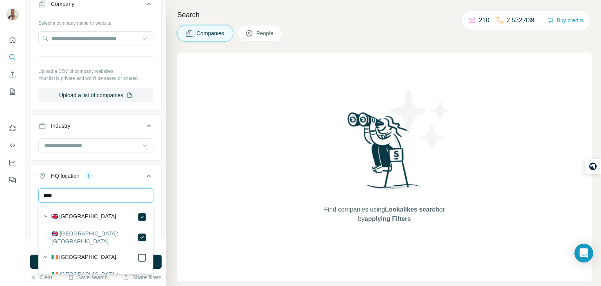
type input "****"
click at [137, 262] on icon at bounding box center [141, 257] width 9 height 9
click at [130, 180] on button "HQ location 2" at bounding box center [96, 177] width 131 height 22
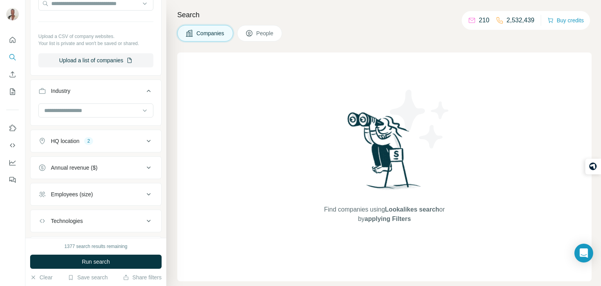
scroll to position [106, 0]
click at [122, 165] on div "Annual revenue ($)" at bounding box center [91, 166] width 106 height 8
click at [103, 181] on li "0-1M" at bounding box center [95, 183] width 115 height 10
click at [46, 182] on icon at bounding box center [43, 183] width 8 height 8
click at [130, 153] on ul "Company Select a company name or website Upload a CSV of company websites. Your…" at bounding box center [95, 165] width 131 height 419
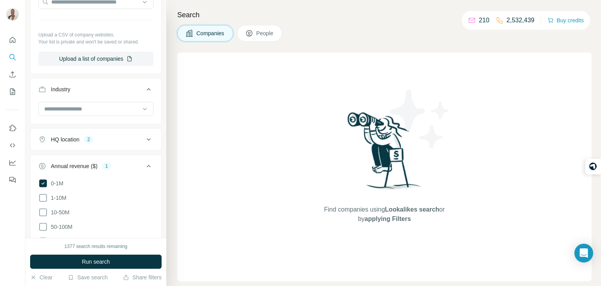
click at [151, 162] on icon at bounding box center [148, 165] width 9 height 9
click at [134, 184] on button "Employees (size)" at bounding box center [96, 192] width 131 height 19
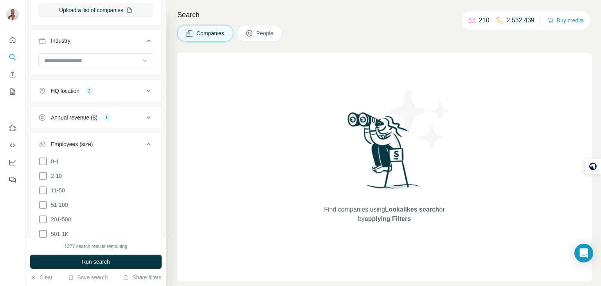
scroll to position [158, 0]
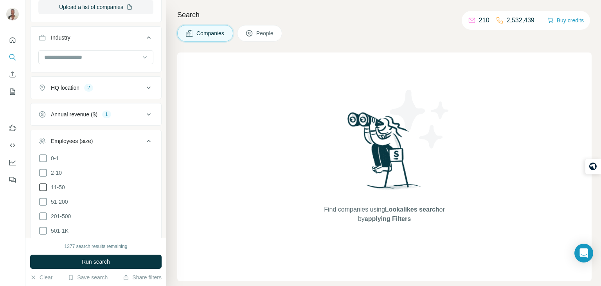
click at [43, 185] on icon at bounding box center [42, 186] width 9 height 9
click at [149, 137] on icon at bounding box center [148, 140] width 9 height 9
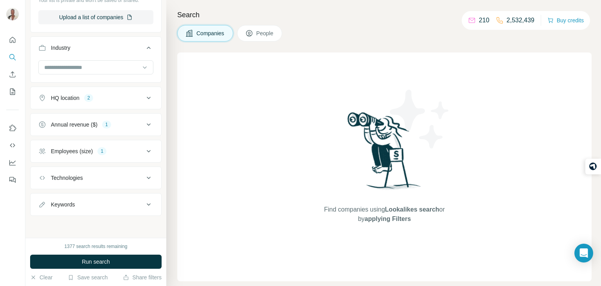
scroll to position [146, 0]
click at [143, 178] on div "Technologies" at bounding box center [91, 179] width 106 height 8
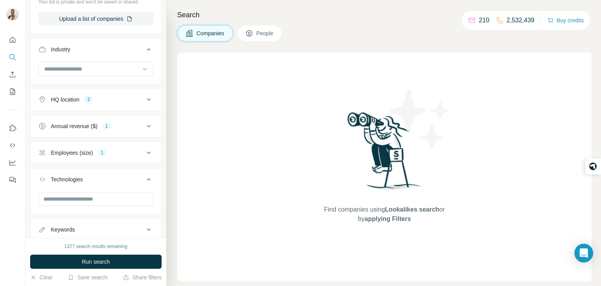
click at [148, 178] on icon at bounding box center [148, 178] width 9 height 9
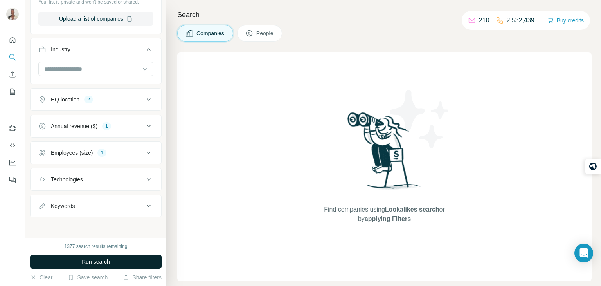
click at [114, 264] on button "Run search" at bounding box center [95, 261] width 131 height 14
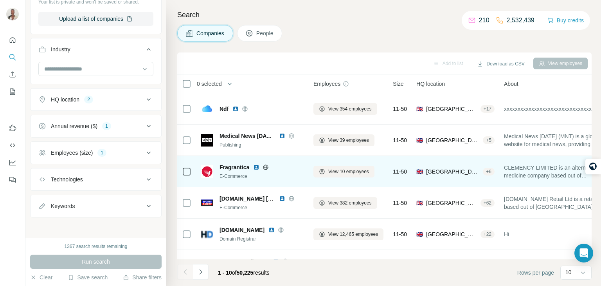
scroll to position [147, 0]
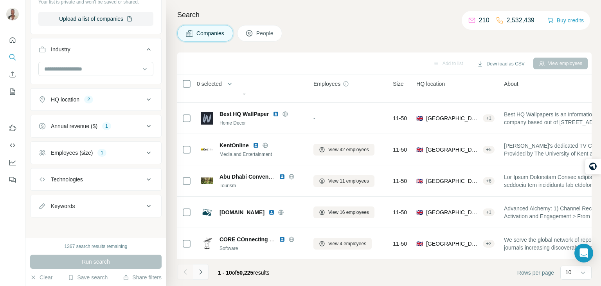
click at [202, 273] on icon "Navigate to next page" at bounding box center [201, 272] width 8 height 8
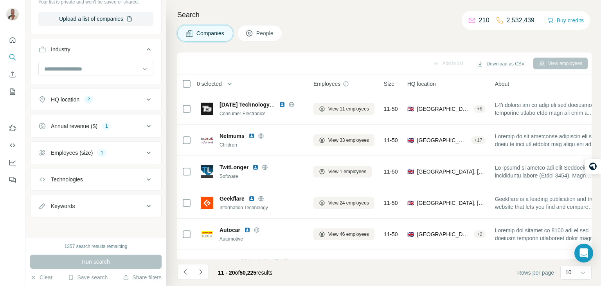
scroll to position [2, 0]
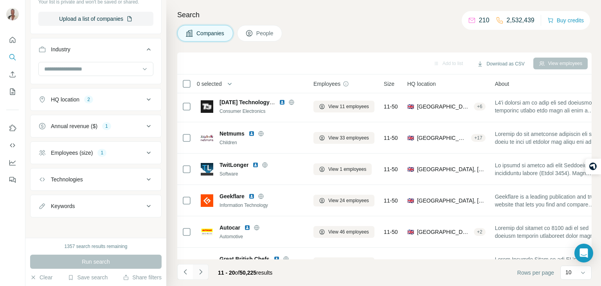
click at [203, 270] on icon "Navigate to next page" at bounding box center [201, 272] width 8 height 8
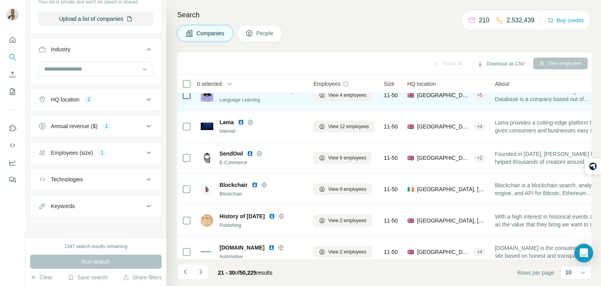
scroll to position [147, 0]
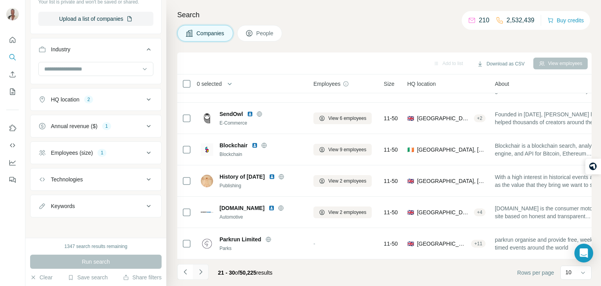
click at [206, 269] on button "Navigate to next page" at bounding box center [201, 272] width 16 height 16
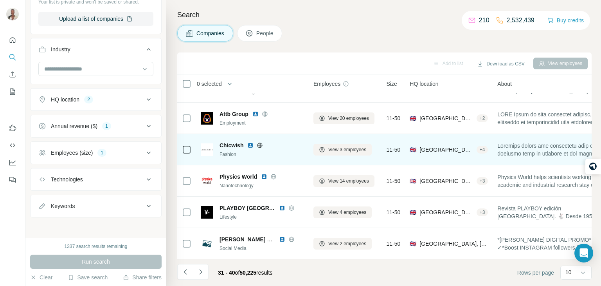
scroll to position [0, 0]
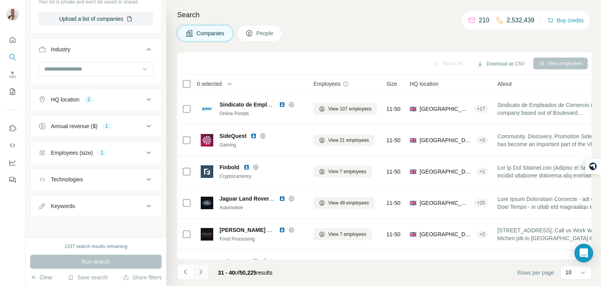
click at [200, 277] on button "Navigate to next page" at bounding box center [201, 272] width 16 height 16
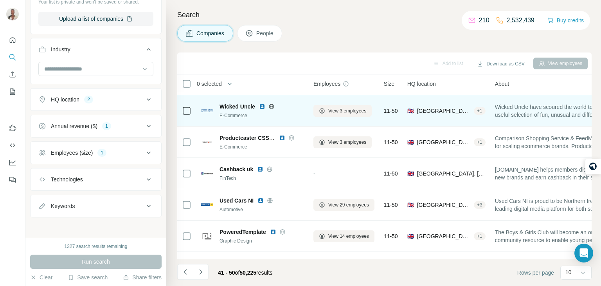
scroll to position [147, 0]
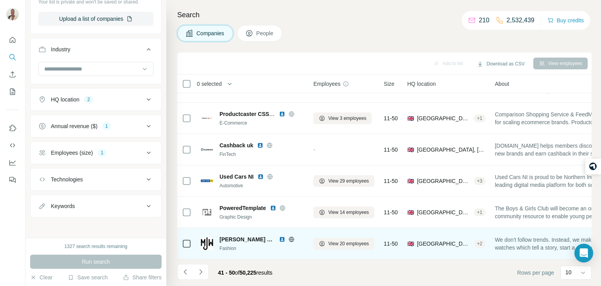
click at [288, 239] on icon at bounding box center [291, 239] width 6 height 6
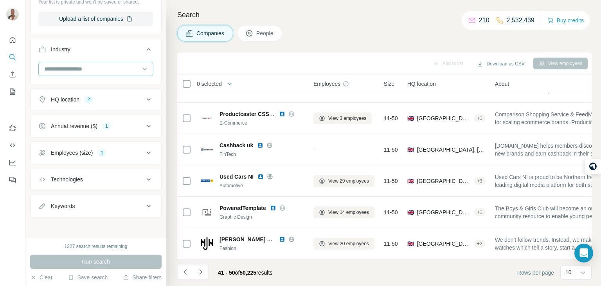
click at [110, 70] on input at bounding box center [91, 69] width 97 height 9
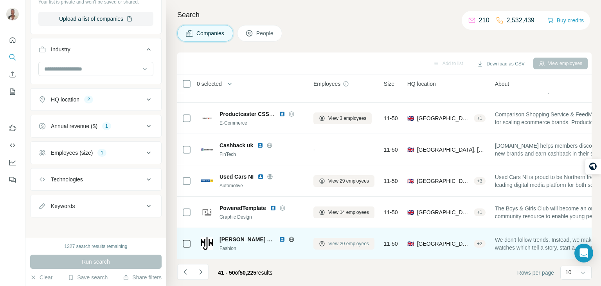
click at [367, 245] on span "View 20 employees" at bounding box center [348, 243] width 41 height 7
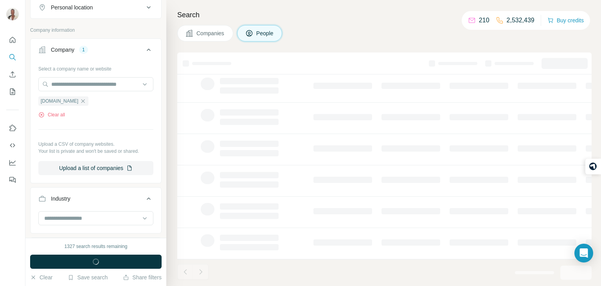
scroll to position [295, 0]
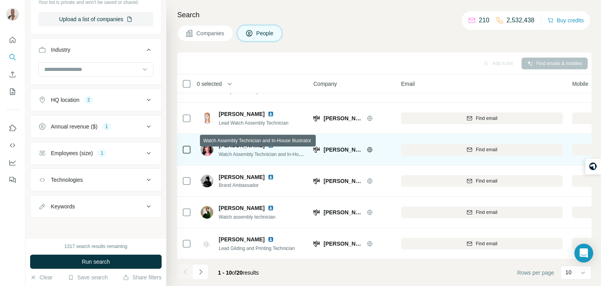
click at [272, 156] on span "Watch Assembly Technician and In-House Illustrator" at bounding box center [273, 154] width 108 height 6
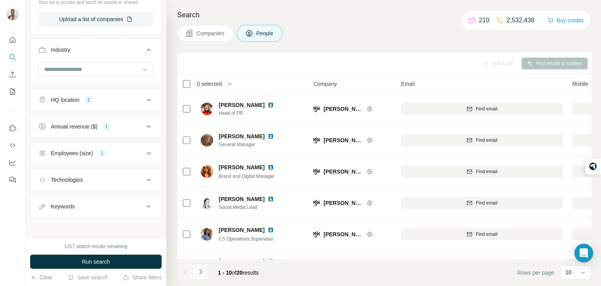
click at [204, 275] on icon "Navigate to next page" at bounding box center [201, 272] width 8 height 8
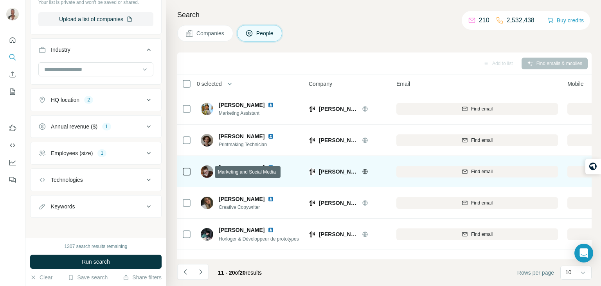
scroll to position [0, 5]
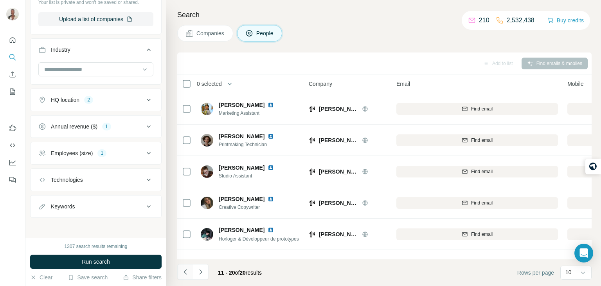
click at [183, 272] on icon "Navigate to previous page" at bounding box center [186, 272] width 8 height 8
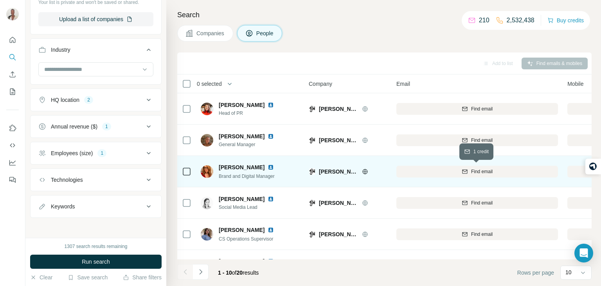
click at [466, 170] on icon "button" at bounding box center [464, 171] width 5 height 4
click at [569, 174] on div "Find both" at bounding box center [612, 171] width 90 height 7
click at [559, 179] on div at bounding box center [560, 240] width 3 height 332
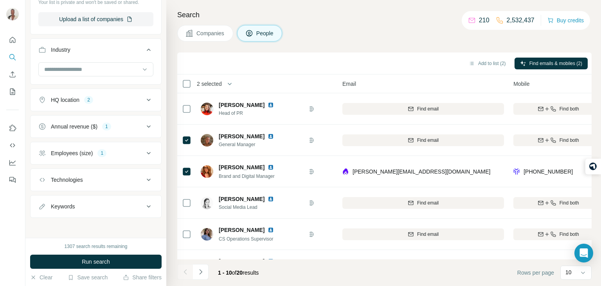
scroll to position [0, 58]
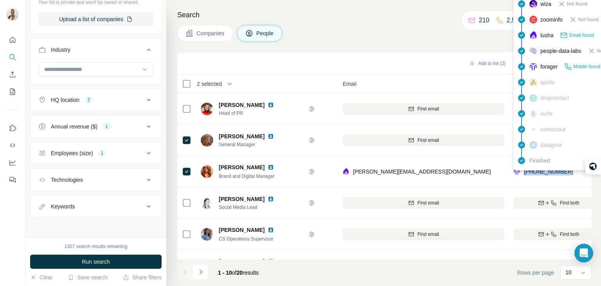
drag, startPoint x: 569, startPoint y: 171, endPoint x: 523, endPoint y: 171, distance: 45.4
click at [523, 171] on div "+447722290938" at bounding box center [559, 171] width 90 height 22
copy span "+447722290938"
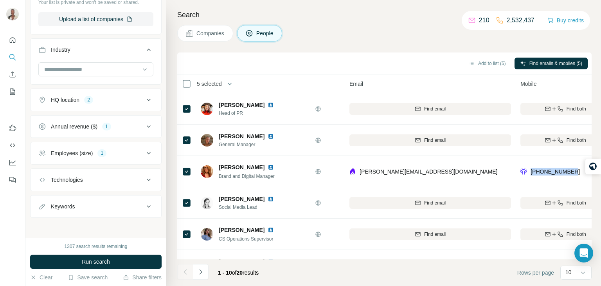
scroll to position [0, 52]
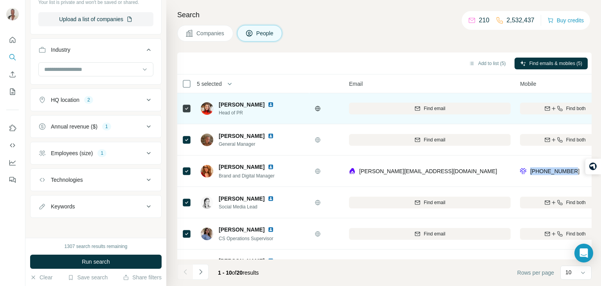
click at [184, 104] on icon at bounding box center [186, 108] width 9 height 9
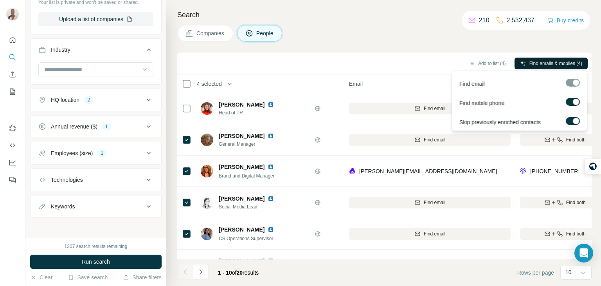
click at [538, 63] on span "Find emails & mobiles (4)" at bounding box center [555, 63] width 53 height 7
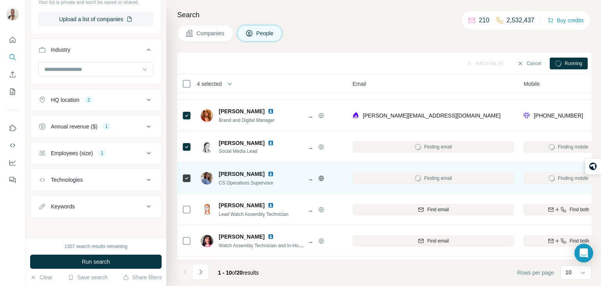
scroll to position [57, 49]
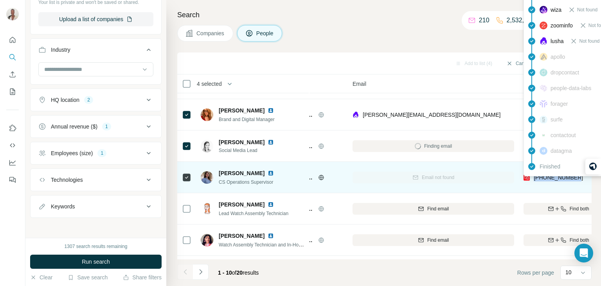
drag, startPoint x: 577, startPoint y: 179, endPoint x: 532, endPoint y: 178, distance: 44.6
click at [532, 178] on div "[PHONE_NUMBER]" at bounding box center [568, 177] width 90 height 22
copy span "[PHONE_NUMBER]"
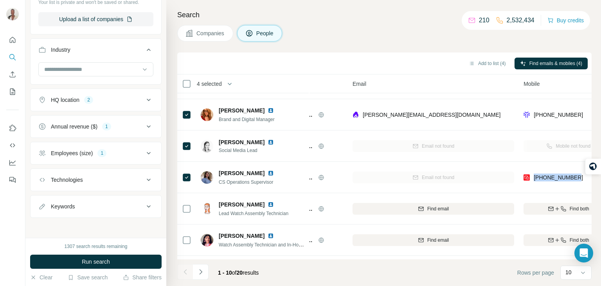
copy span "[PHONE_NUMBER]"
click at [420, 47] on div "Search Companies People Add to list (4) Find emails & mobiles (4) 4 selected Pe…" at bounding box center [383, 143] width 435 height 286
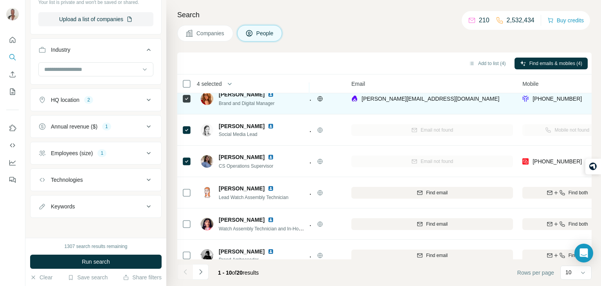
scroll to position [147, 50]
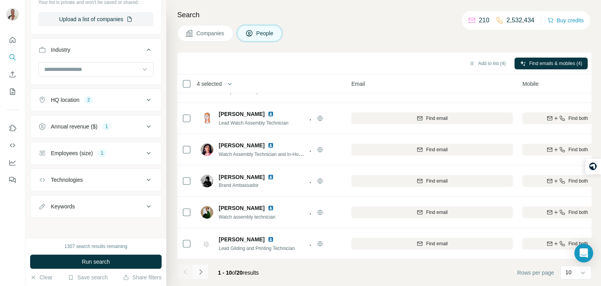
click at [201, 271] on icon "Navigate to next page" at bounding box center [200, 271] width 3 height 5
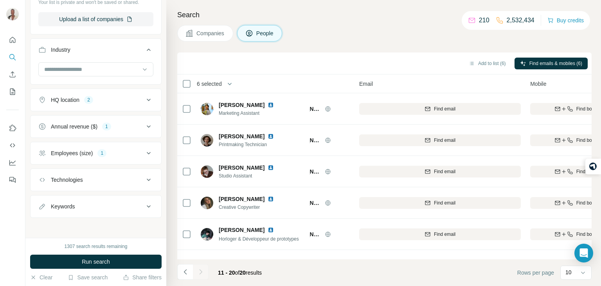
scroll to position [0, 41]
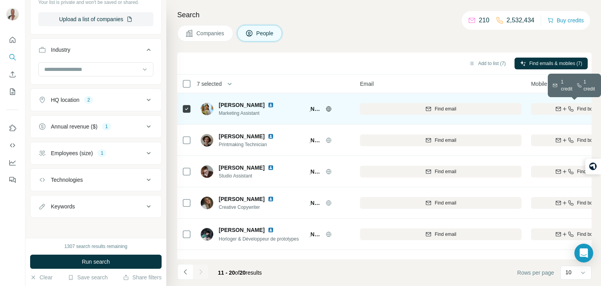
click at [568, 110] on icon "button" at bounding box center [571, 109] width 6 height 6
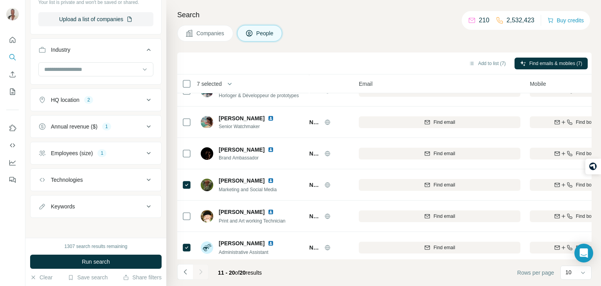
scroll to position [141, 42]
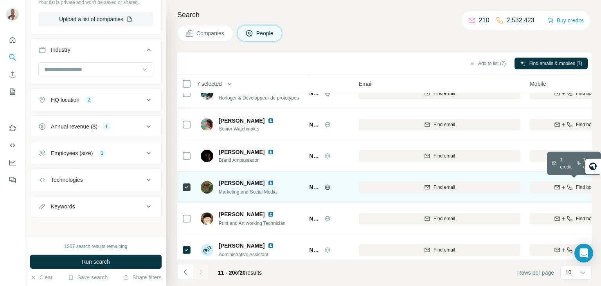
click at [543, 192] on button "Find both" at bounding box center [575, 187] width 90 height 12
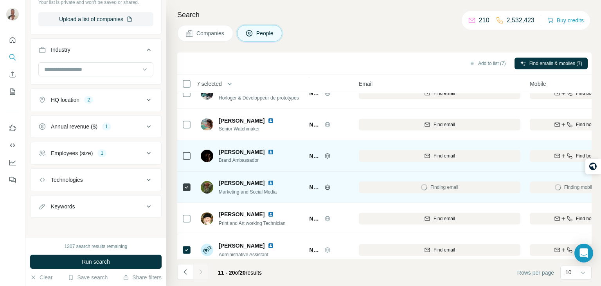
scroll to position [147, 42]
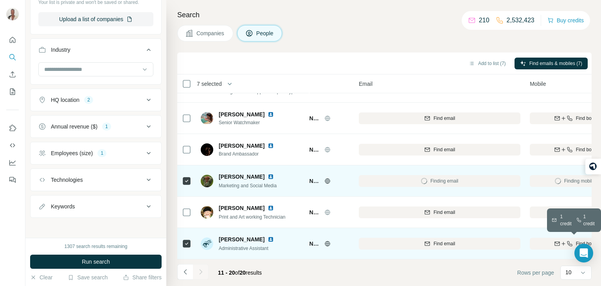
click at [554, 242] on icon "button" at bounding box center [556, 242] width 5 height 2
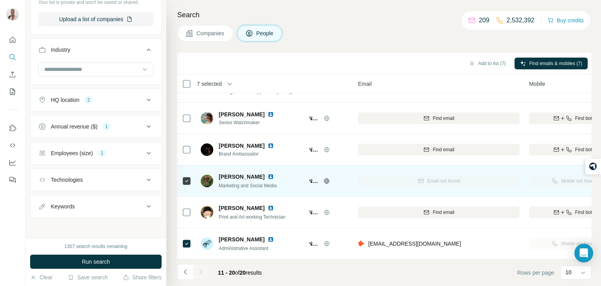
scroll to position [147, 42]
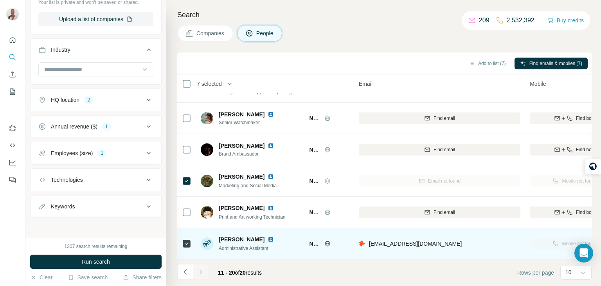
click at [465, 243] on div "[EMAIL_ADDRESS][DOMAIN_NAME]" at bounding box center [440, 243] width 162 height 22
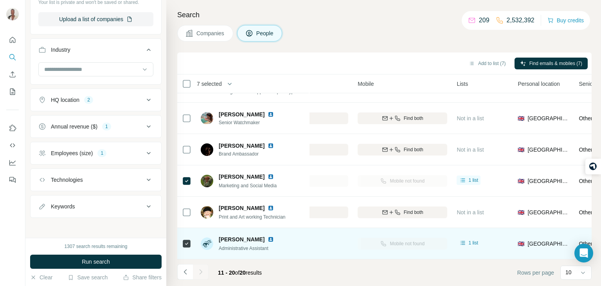
scroll to position [147, 230]
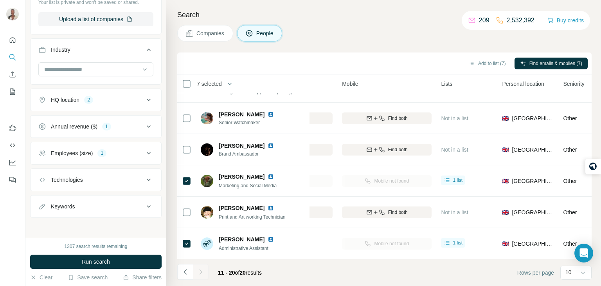
click at [206, 28] on button "Companies" at bounding box center [205, 33] width 56 height 16
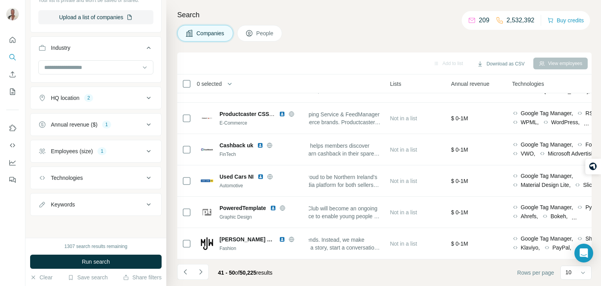
scroll to position [174, 0]
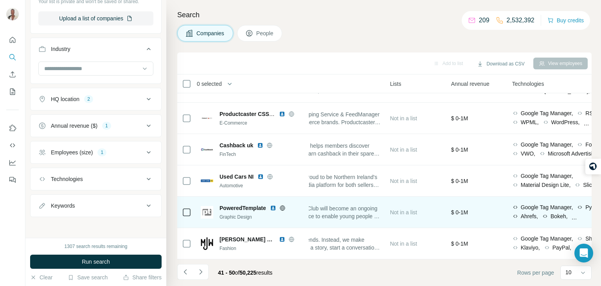
click at [284, 209] on icon at bounding box center [282, 208] width 6 height 6
click at [344, 223] on td "The Boys & Girls Club will become an ongoing community resource to enable young…" at bounding box center [322, 211] width 125 height 31
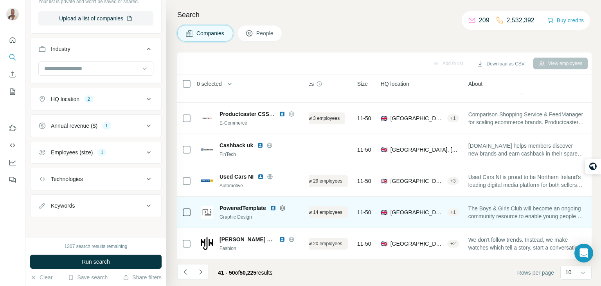
scroll to position [147, 11]
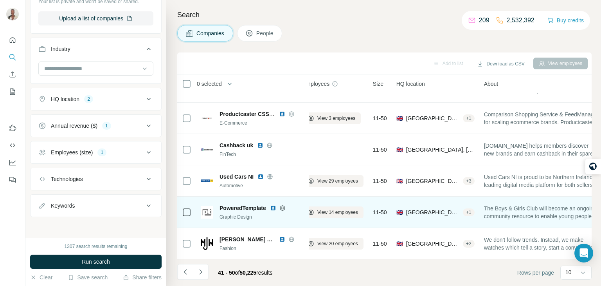
click at [514, 207] on span "The Boys & Girls Club will become an ongoing community resource to enable young…" at bounding box center [542, 212] width 116 height 16
click at [324, 212] on span "View 14 employees" at bounding box center [337, 212] width 41 height 7
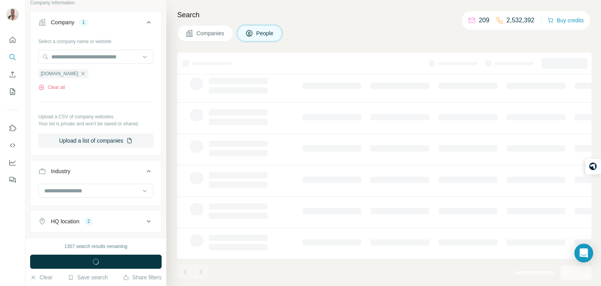
scroll to position [295, 0]
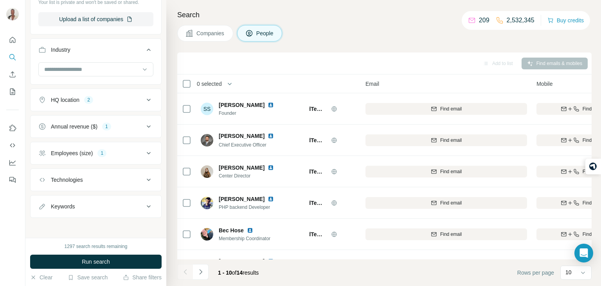
scroll to position [0, 36]
click at [252, 31] on icon at bounding box center [249, 33] width 8 height 8
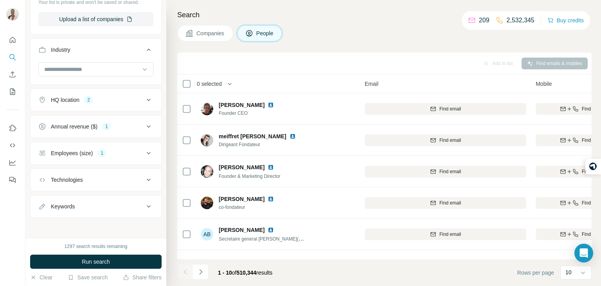
click at [216, 36] on span "Companies" at bounding box center [210, 33] width 29 height 8
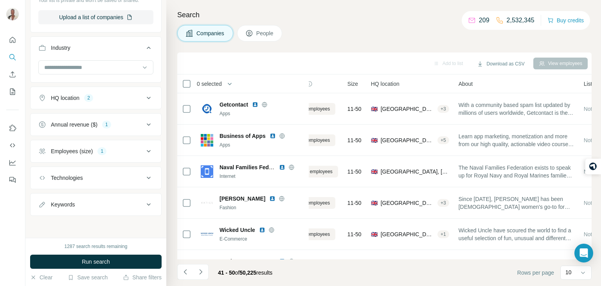
scroll to position [174, 0]
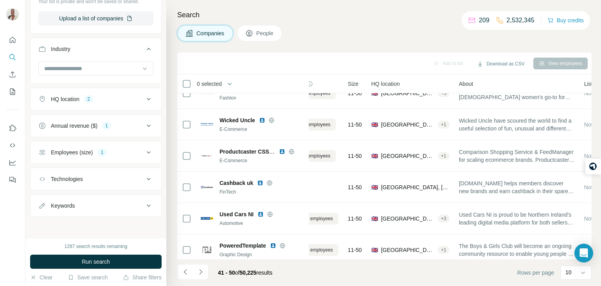
scroll to position [147, 36]
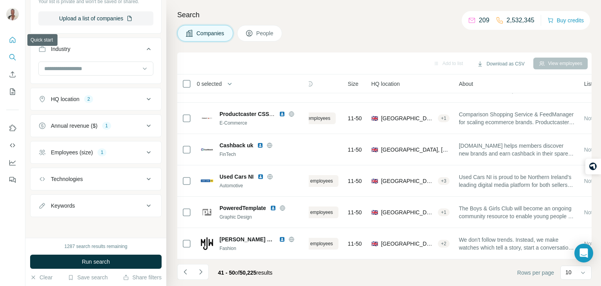
click at [15, 39] on icon "Quick start" at bounding box center [13, 40] width 6 height 6
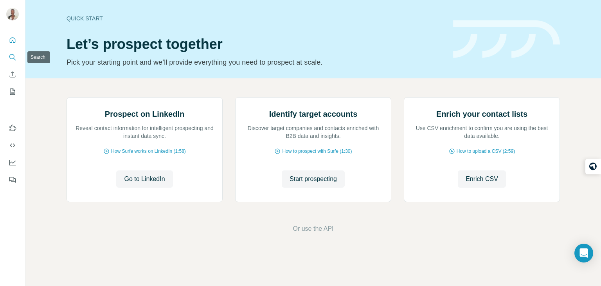
click at [12, 52] on button "Search" at bounding box center [12, 57] width 13 height 14
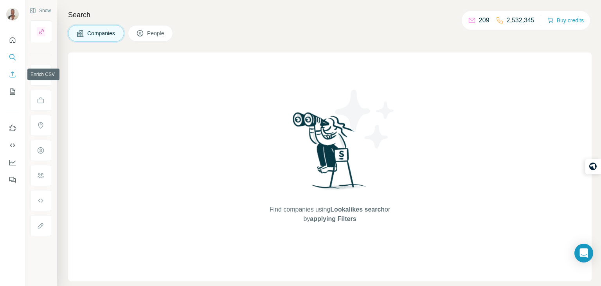
click at [14, 79] on button "Enrich CSV" at bounding box center [12, 74] width 13 height 14
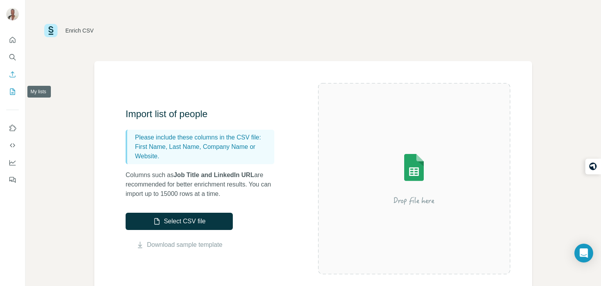
click at [11, 91] on icon "My lists" at bounding box center [13, 92] width 8 height 8
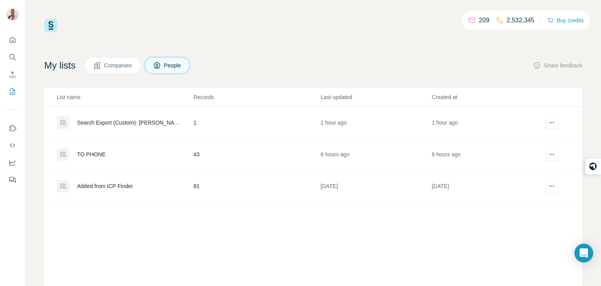
click at [88, 157] on div "TO PHONE" at bounding box center [91, 154] width 29 height 8
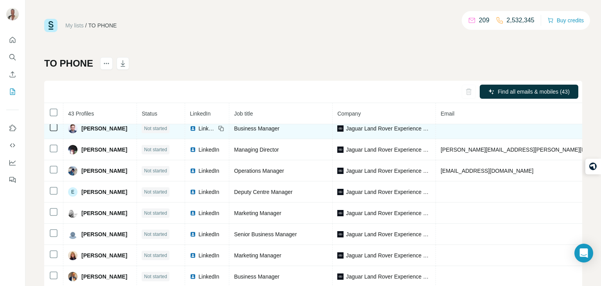
scroll to position [73, 0]
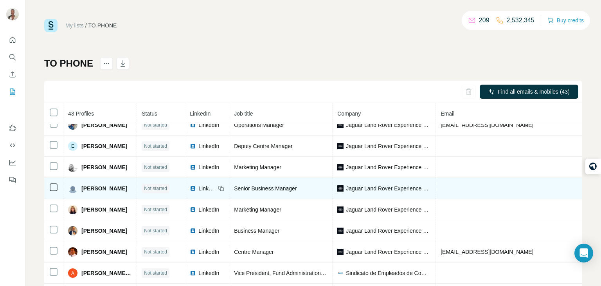
click at [529, 185] on td at bounding box center [532, 188] width 193 height 21
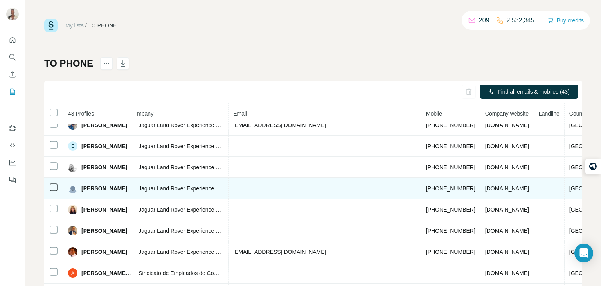
scroll to position [73, 219]
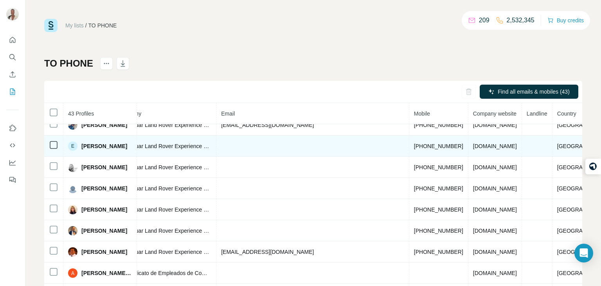
click at [428, 147] on span "[PHONE_NUMBER]" at bounding box center [438, 146] width 49 height 6
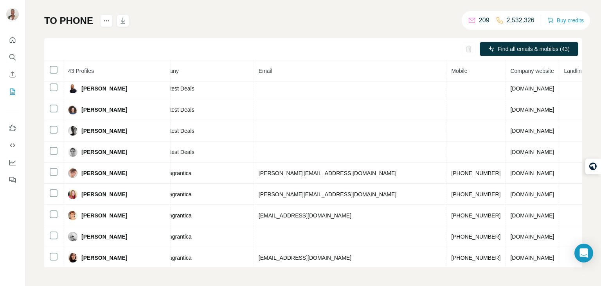
scroll to position [730, 216]
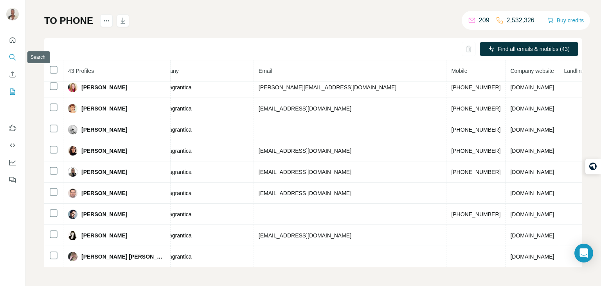
click at [18, 63] on button "Search" at bounding box center [12, 57] width 13 height 14
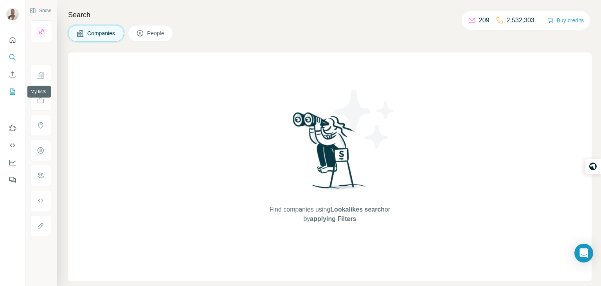
click at [14, 93] on icon "My lists" at bounding box center [13, 92] width 8 height 8
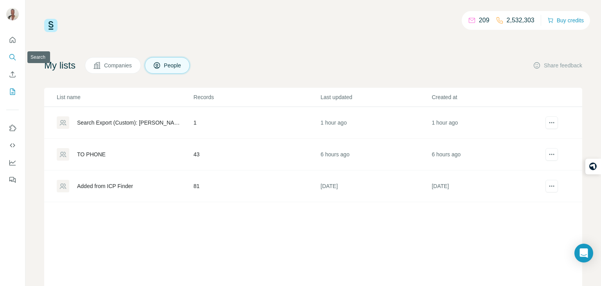
click at [16, 56] on button "Search" at bounding box center [12, 57] width 13 height 14
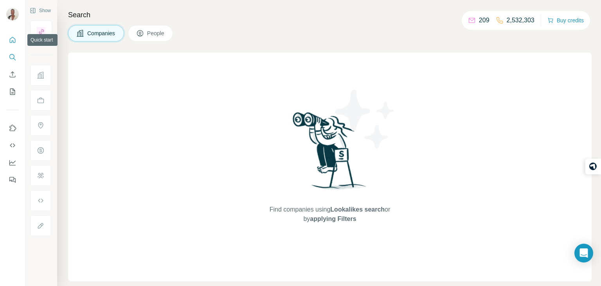
click at [16, 42] on icon "Quick start" at bounding box center [13, 40] width 8 height 8
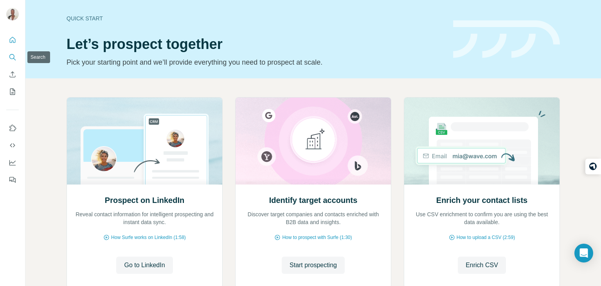
click at [10, 52] on button "Search" at bounding box center [12, 57] width 13 height 14
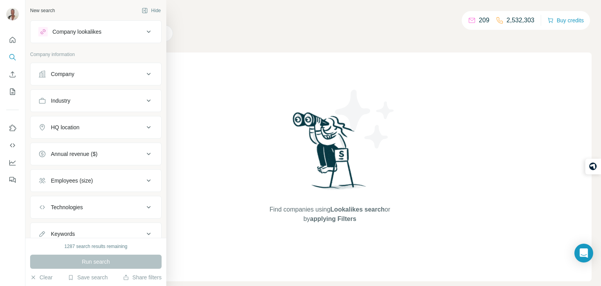
click at [70, 78] on button "Company" at bounding box center [96, 74] width 131 height 19
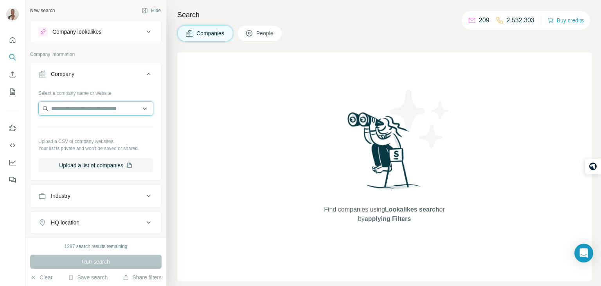
click at [78, 108] on input "text" at bounding box center [95, 108] width 115 height 14
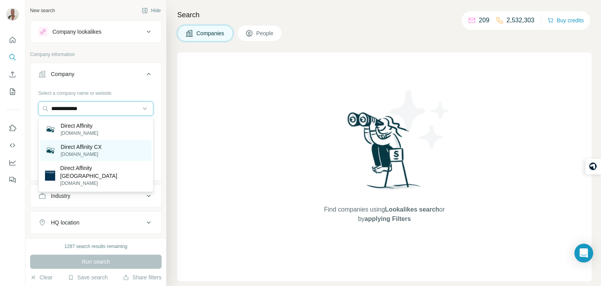
type input "**********"
click at [78, 154] on p "directaffinitycx.com" at bounding box center [81, 154] width 41 height 7
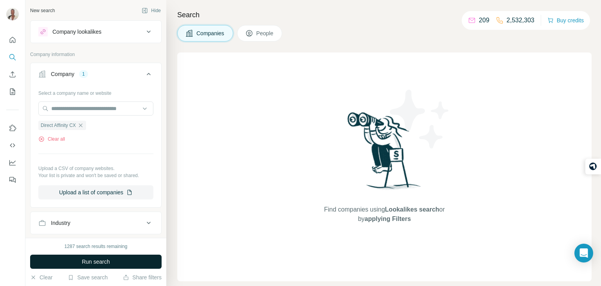
click at [102, 263] on span "Run search" at bounding box center [96, 261] width 28 height 8
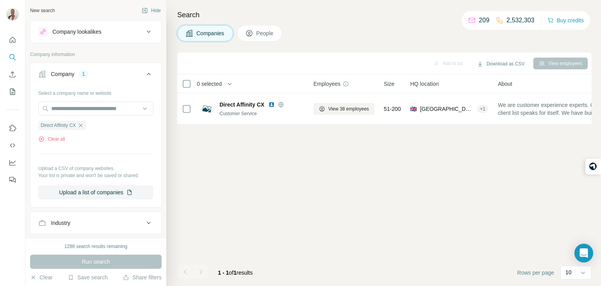
click at [102, 263] on div "Run search" at bounding box center [95, 261] width 131 height 14
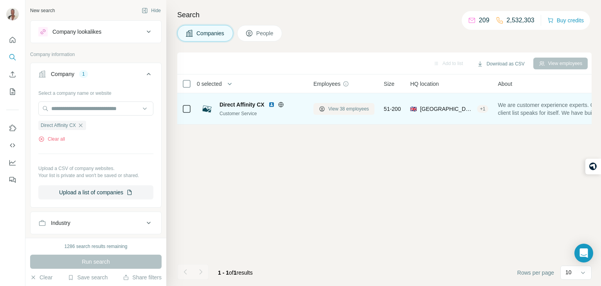
click at [336, 113] on button "View 38 employees" at bounding box center [343, 109] width 61 height 12
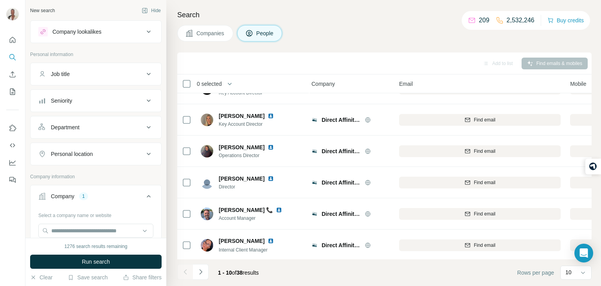
scroll to position [147, 2]
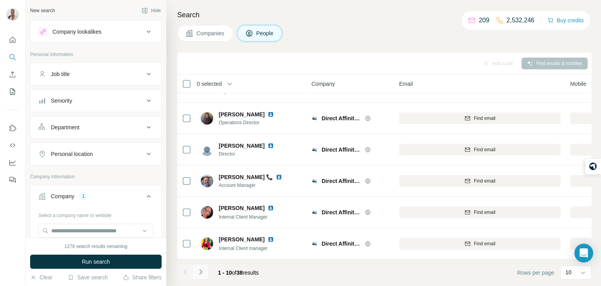
click at [201, 271] on icon "Navigate to next page" at bounding box center [201, 272] width 8 height 8
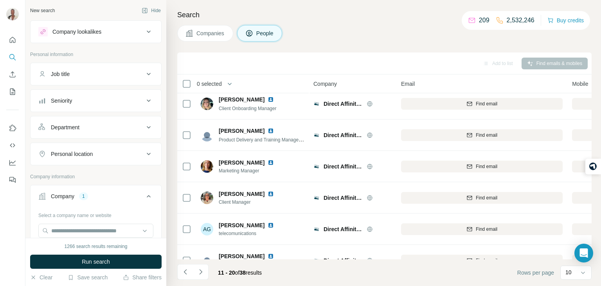
scroll to position [0, 0]
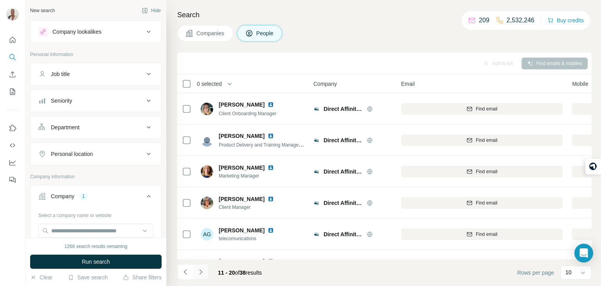
click at [201, 270] on icon "Navigate to next page" at bounding box center [201, 272] width 8 height 8
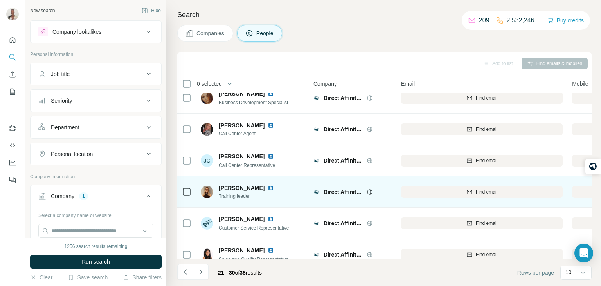
scroll to position [42, 0]
click at [274, 188] on img at bounding box center [271, 188] width 6 height 6
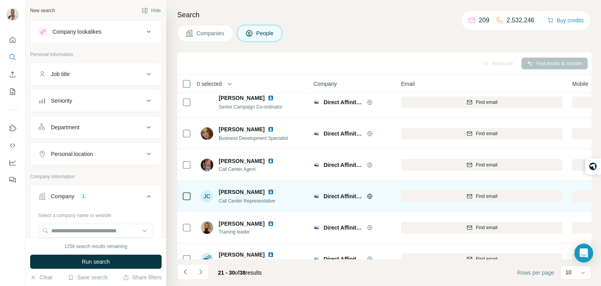
scroll to position [0, 0]
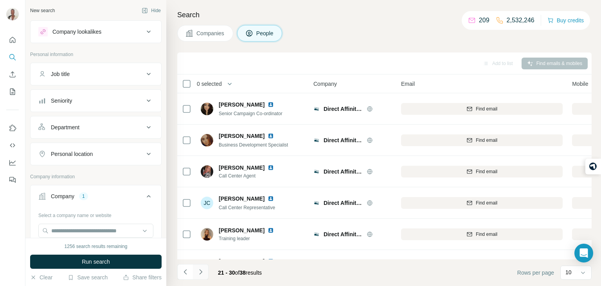
click at [199, 272] on icon "Navigate to next page" at bounding box center [201, 272] width 8 height 8
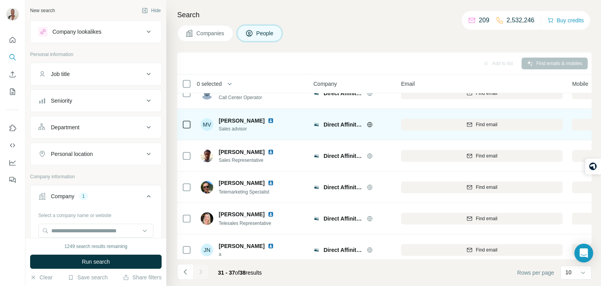
scroll to position [53, 0]
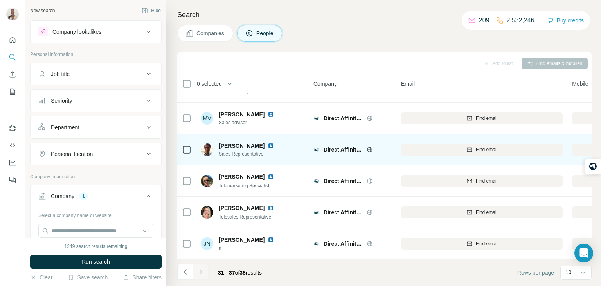
click at [268, 145] on img at bounding box center [271, 145] width 6 height 6
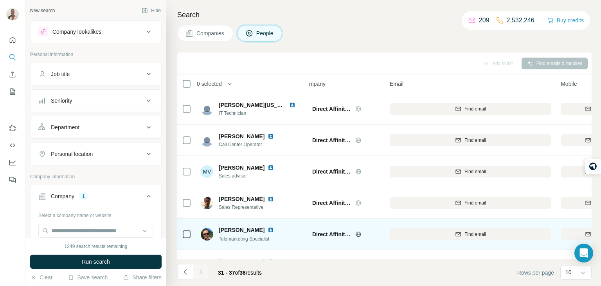
scroll to position [0, 13]
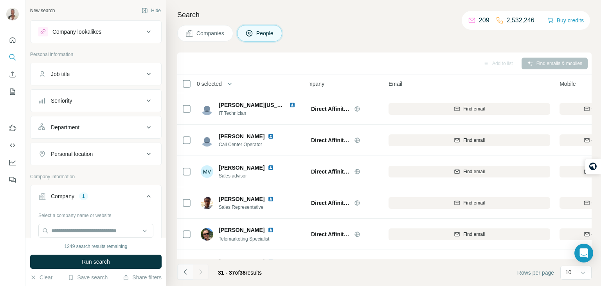
click at [184, 268] on icon "Navigate to previous page" at bounding box center [186, 272] width 8 height 8
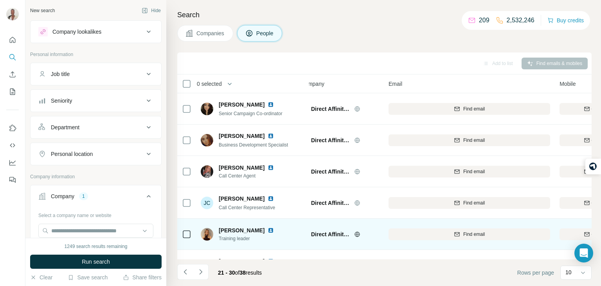
scroll to position [0, 13]
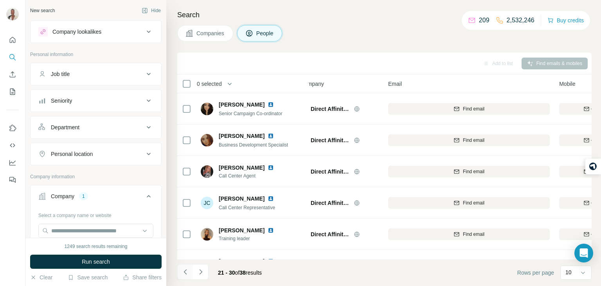
click at [187, 269] on icon "Navigate to previous page" at bounding box center [186, 272] width 8 height 8
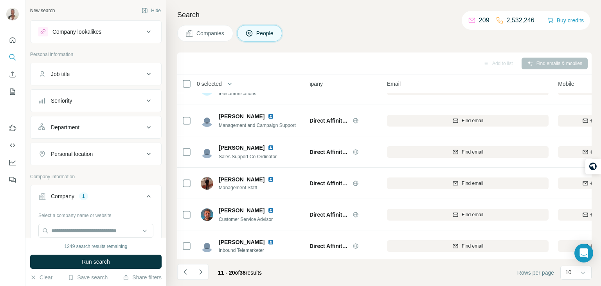
scroll to position [147, 14]
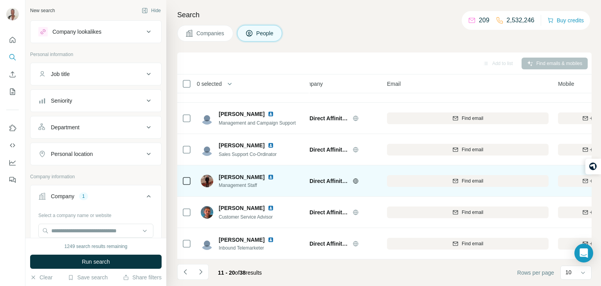
click at [268, 175] on img at bounding box center [271, 177] width 6 height 6
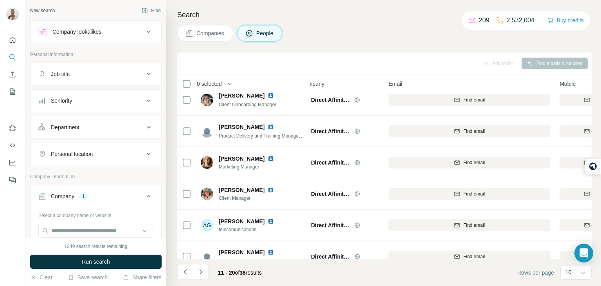
scroll to position [0, 13]
